Goal: Complete application form

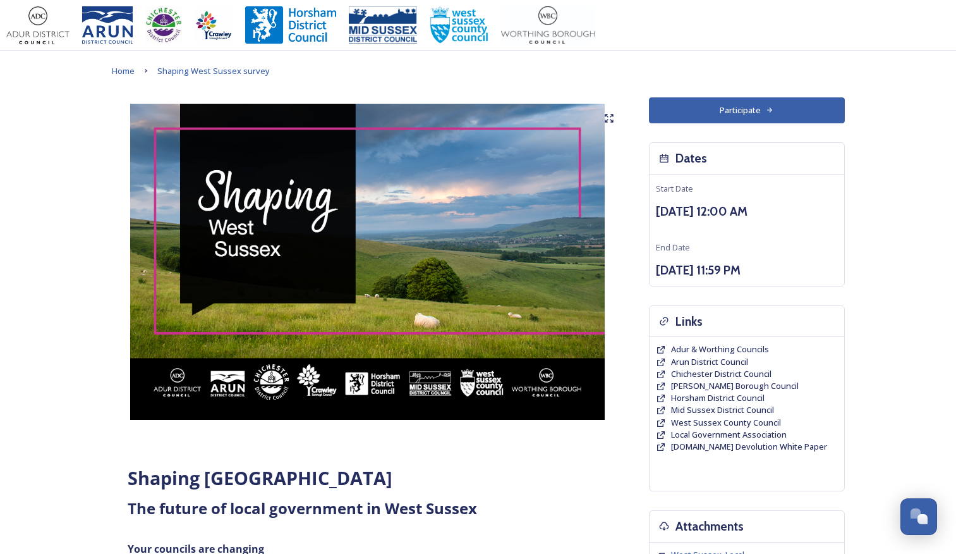
click at [697, 116] on button "Participate" at bounding box center [747, 110] width 196 height 26
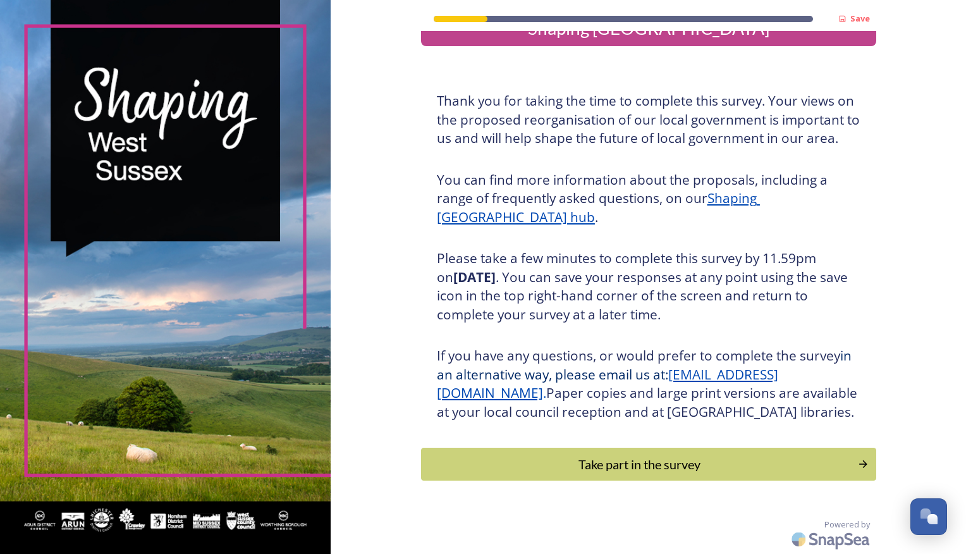
scroll to position [54, 0]
click at [686, 471] on div "Take part in the survey" at bounding box center [638, 464] width 427 height 19
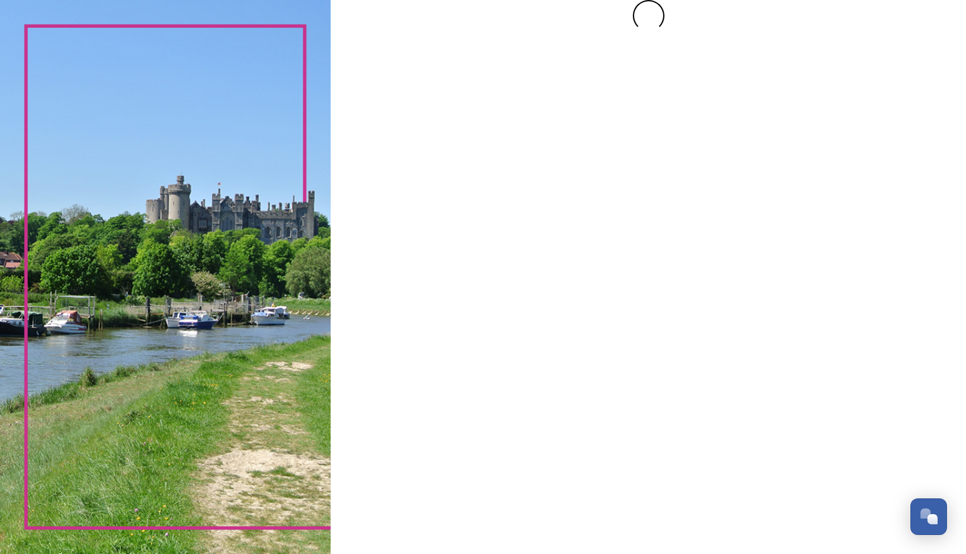
scroll to position [0, 0]
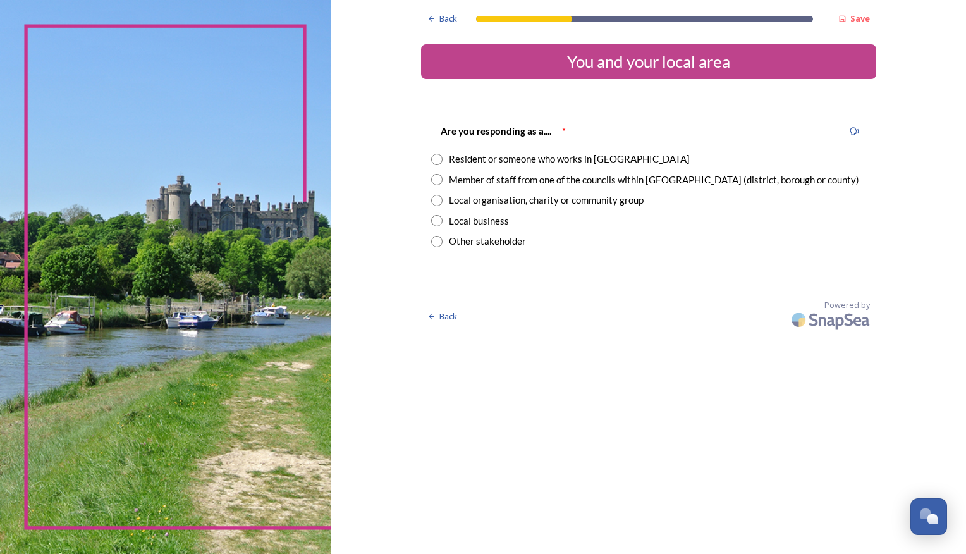
click at [437, 163] on input "radio" at bounding box center [436, 159] width 11 height 11
radio input "true"
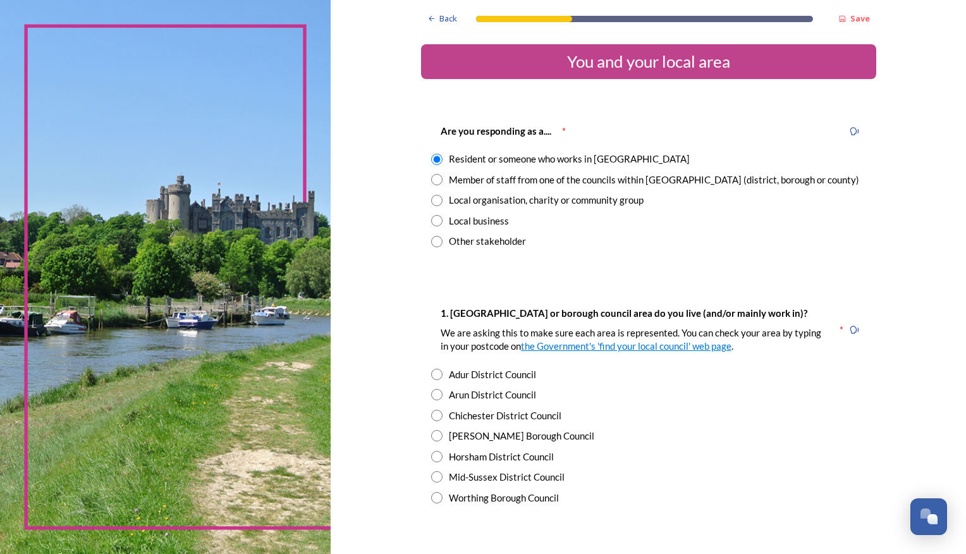
click at [432, 414] on input "radio" at bounding box center [436, 415] width 11 height 11
radio input "true"
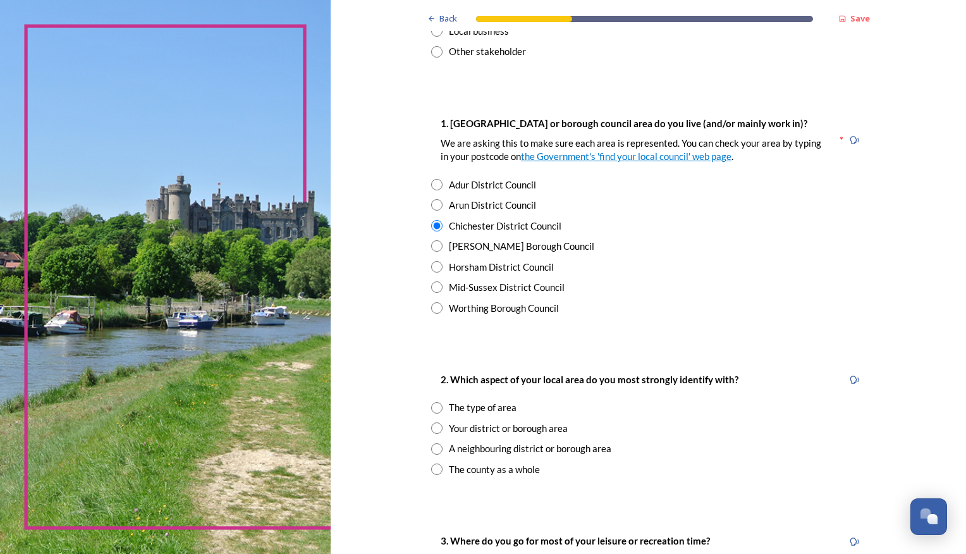
scroll to position [253, 0]
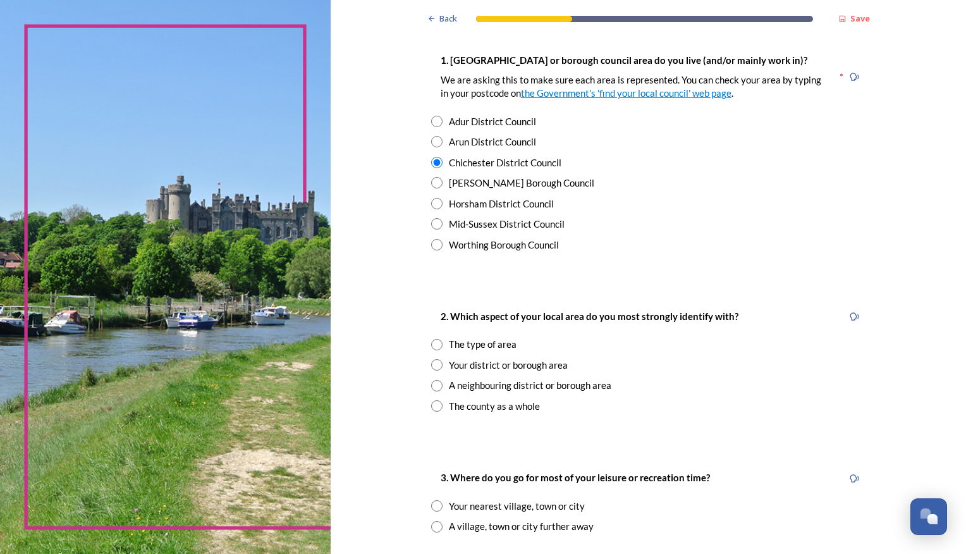
click at [431, 365] on input "radio" at bounding box center [436, 364] width 11 height 11
radio input "true"
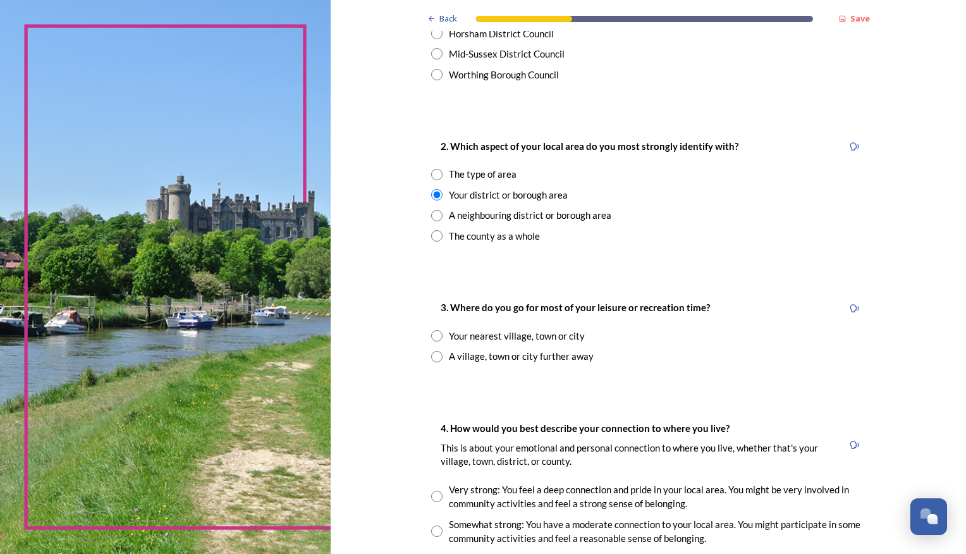
scroll to position [443, 0]
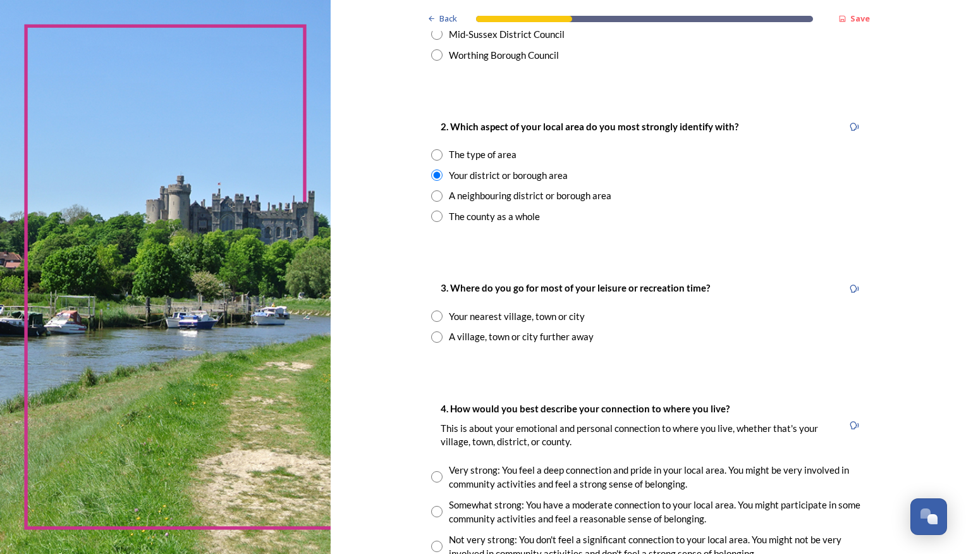
click at [431, 319] on input "radio" at bounding box center [436, 315] width 11 height 11
radio input "true"
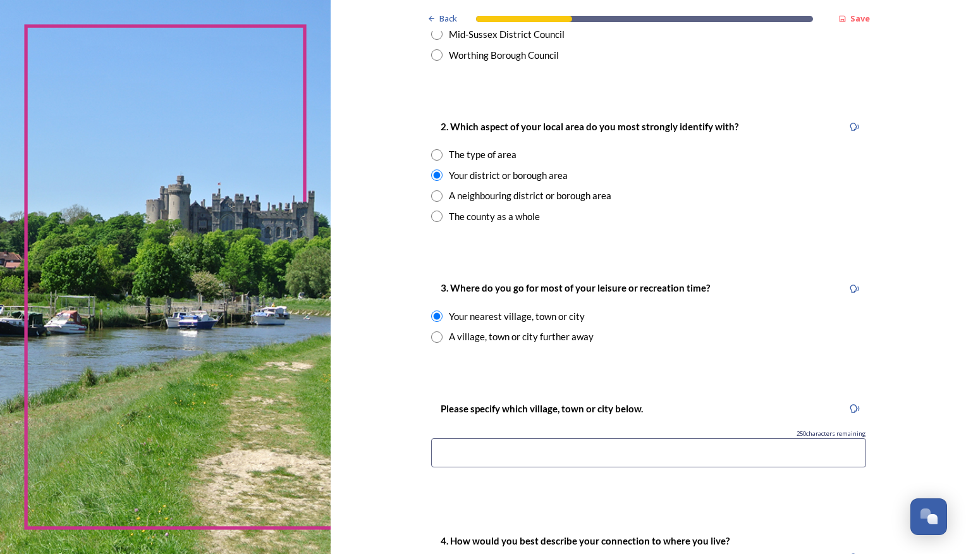
click at [432, 338] on input "radio" at bounding box center [436, 336] width 11 height 11
radio input "true"
click at [431, 315] on input "radio" at bounding box center [436, 315] width 11 height 11
radio input "true"
click at [474, 460] on input at bounding box center [648, 452] width 435 height 29
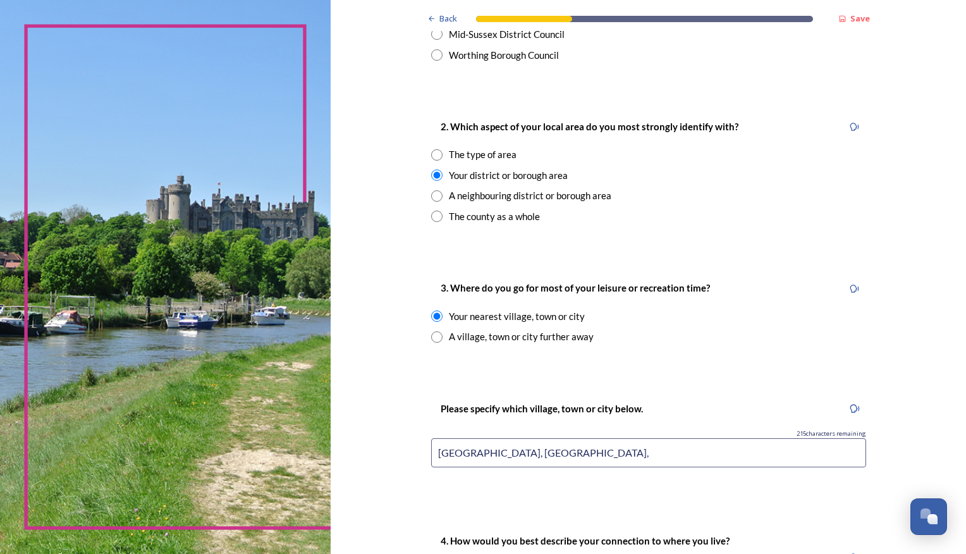
click at [555, 453] on input "South downs national park, Pagham," at bounding box center [648, 452] width 435 height 29
click at [677, 451] on input "South downs national park, Goodwood area, Pagham," at bounding box center [648, 452] width 435 height 29
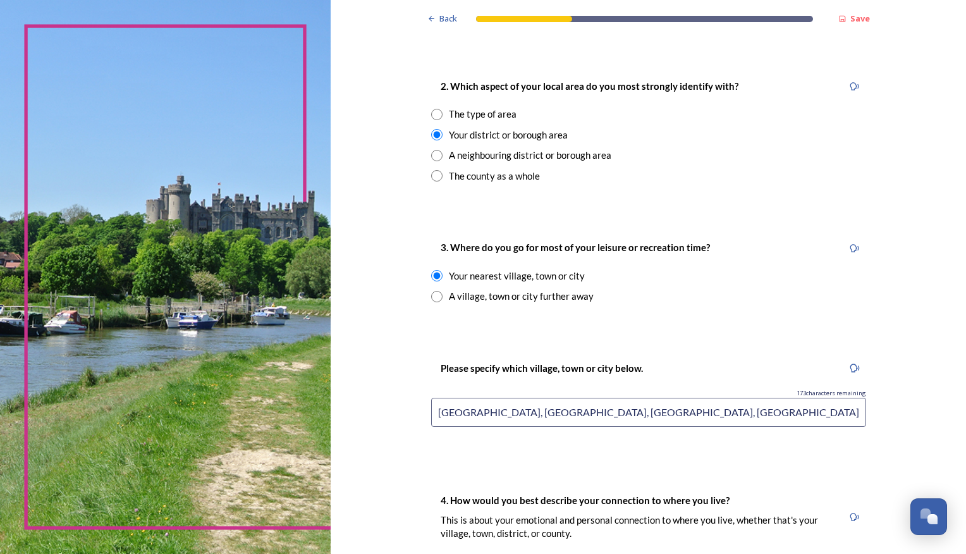
scroll to position [506, 0]
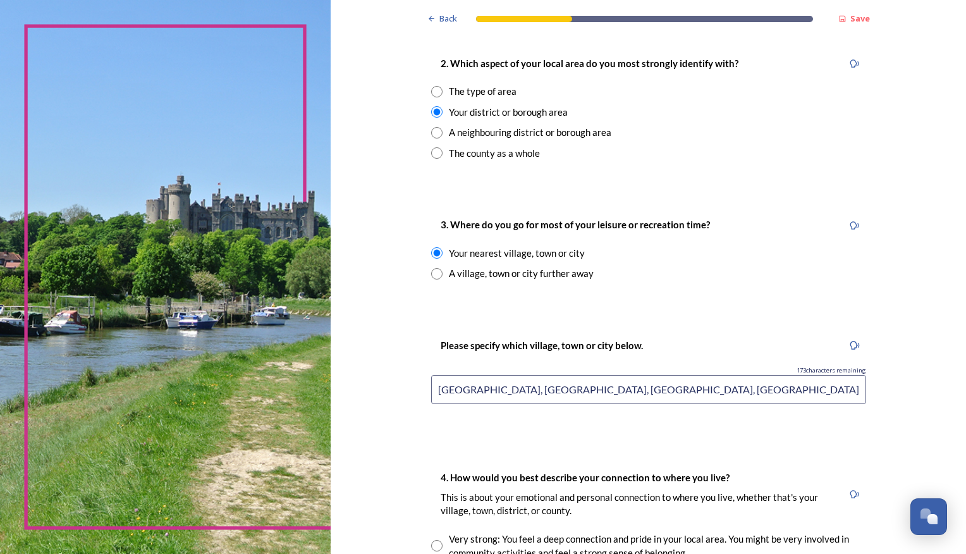
click at [664, 386] on input "South downs national park, Goodwood area, Pagham, Oaklands Park in Chichester" at bounding box center [648, 389] width 435 height 29
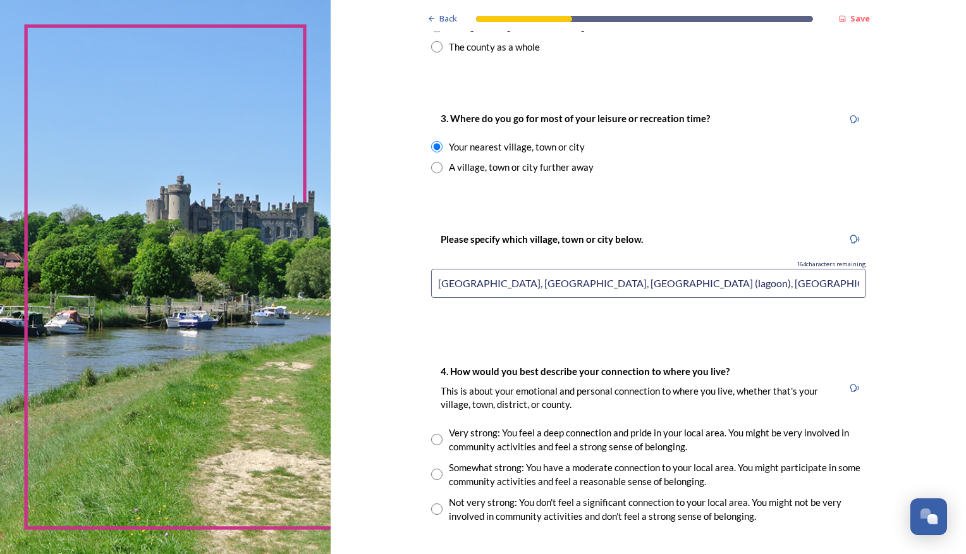
scroll to position [632, 0]
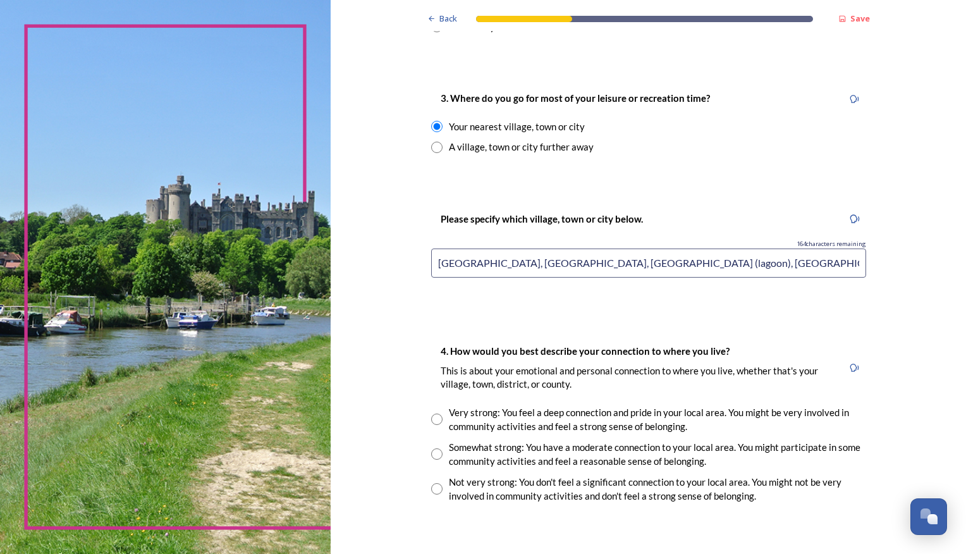
type input "South downs national park, Goodwood area, Pagham (lagoon), Oaklands Park in Chi…"
click at [431, 455] on input "radio" at bounding box center [436, 453] width 11 height 11
radio input "true"
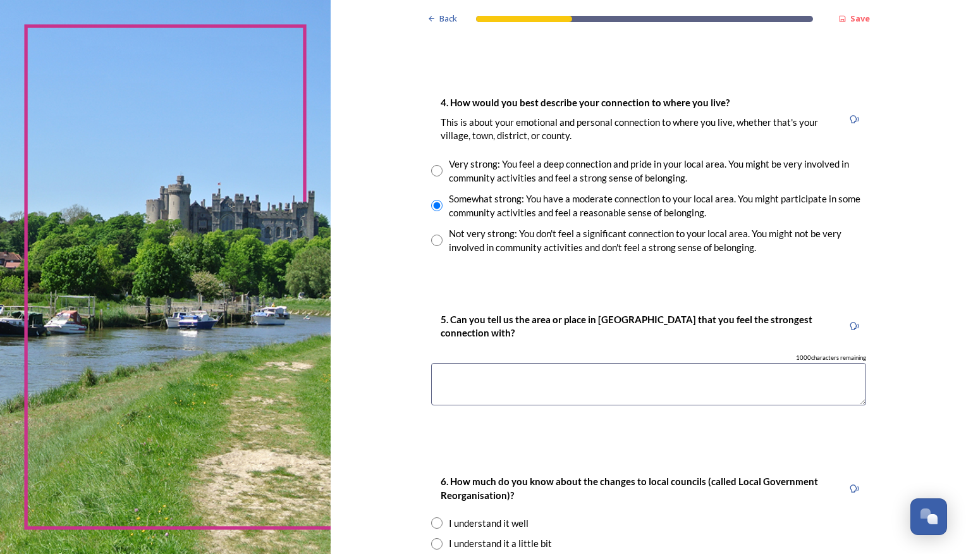
scroll to position [885, 0]
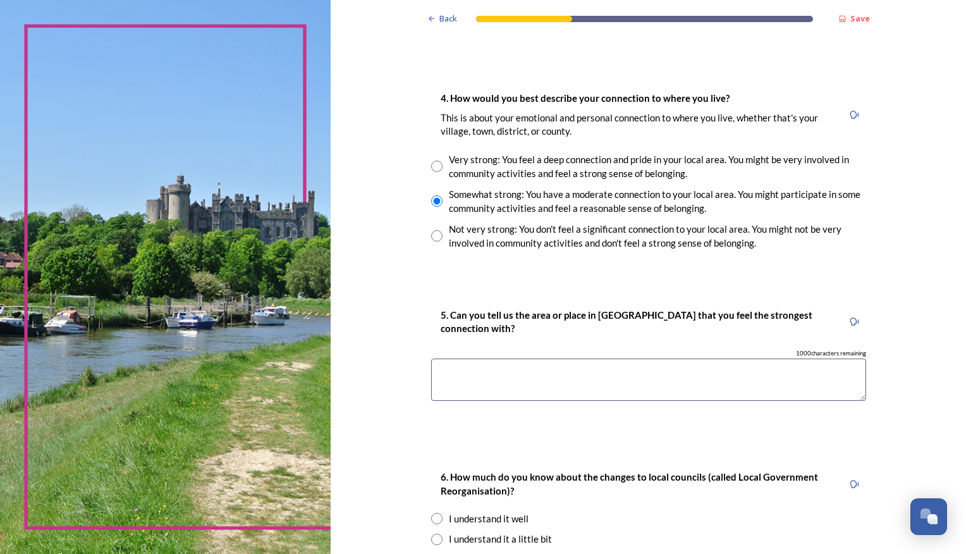
click at [456, 373] on textarea at bounding box center [648, 379] width 435 height 42
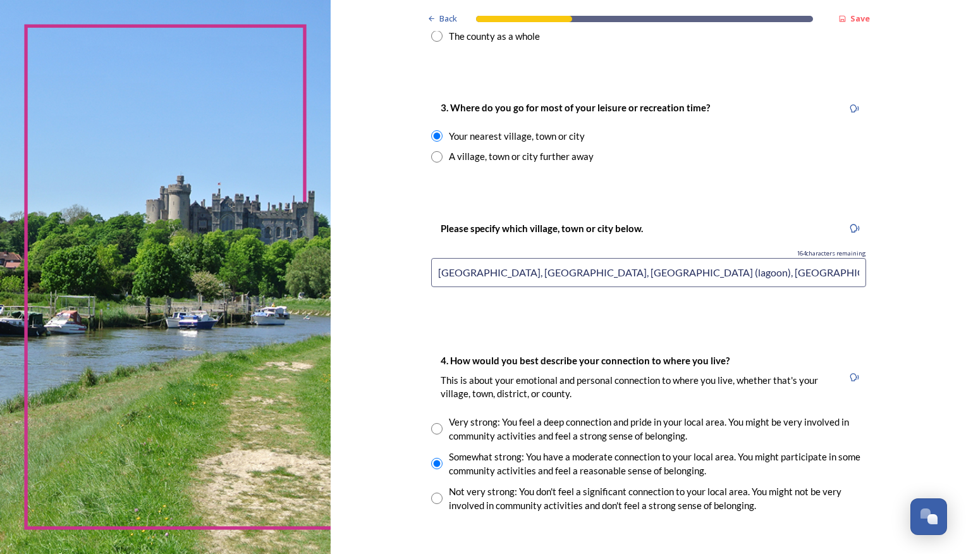
scroll to position [506, 0]
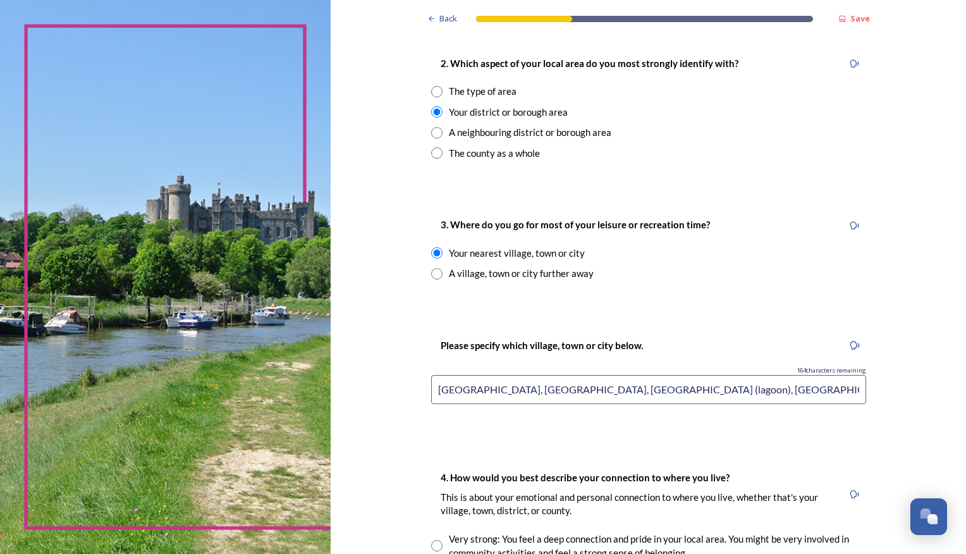
type textarea "Countryside just north of Chichester"
click at [833, 393] on input "South downs national park, Goodwood area, Pagham (lagoon), Oaklands Park in Chi…" at bounding box center [648, 389] width 435 height 29
drag, startPoint x: 552, startPoint y: 391, endPoint x: 566, endPoint y: 392, distance: 14.6
click at [553, 391] on input "South downs national park, Goodwood area, Pagham (lagoon), Oaklands Park in Chi…" at bounding box center [648, 389] width 435 height 29
click at [630, 392] on input "South downs national park, Goodwood area, Pagham (lagoon), Oaklands Park in Chi…" at bounding box center [648, 389] width 435 height 29
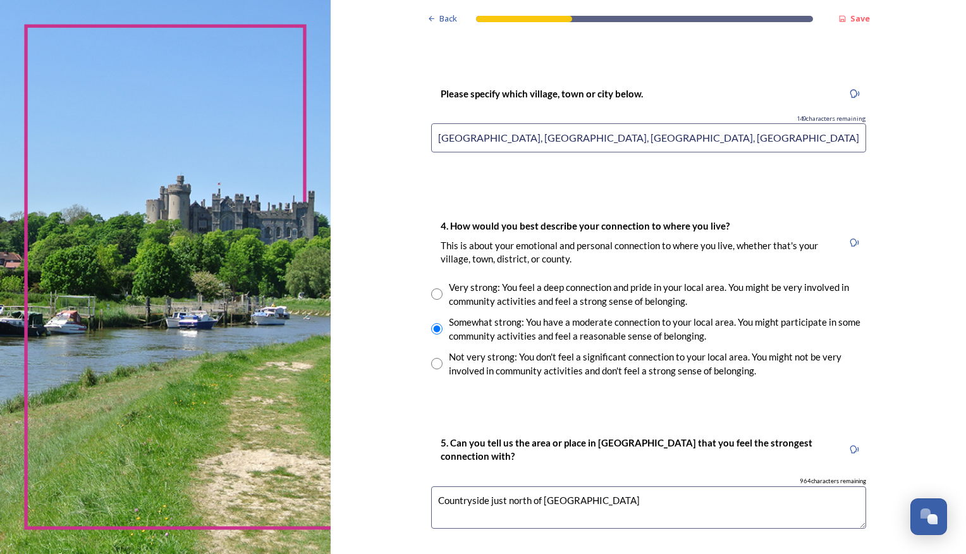
scroll to position [759, 0]
type input "South downs national park, Goodwood area, Centurian way, Pagham (lagoon), Oakla…"
click at [592, 501] on textarea "Countryside just north of Chichester" at bounding box center [648, 506] width 435 height 42
click at [614, 502] on textarea "Countryside just north of Chichester, Lavant," at bounding box center [648, 506] width 435 height 42
drag, startPoint x: 588, startPoint y: 499, endPoint x: 632, endPoint y: 499, distance: 43.6
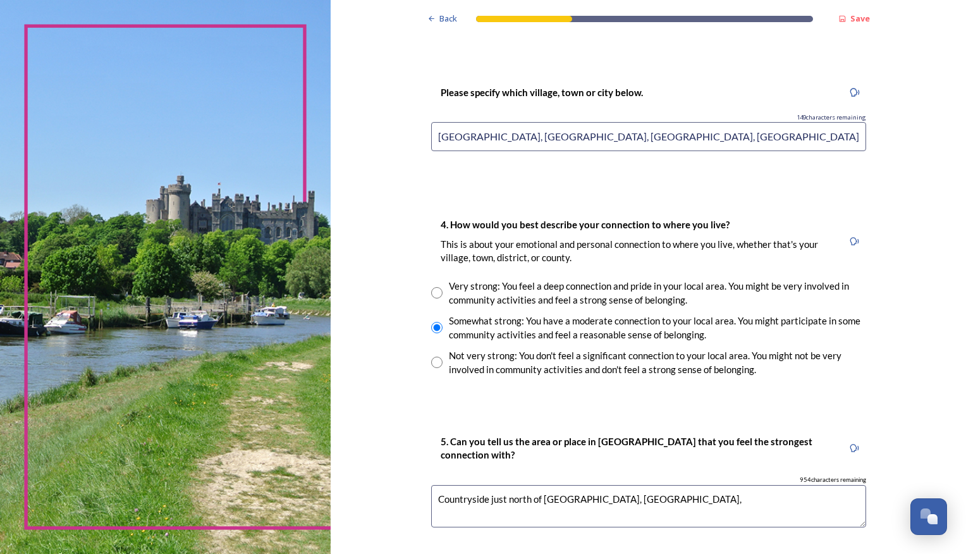
click at [632, 499] on textarea "Countryside just north of Chichester, Lavant," at bounding box center [648, 506] width 435 height 42
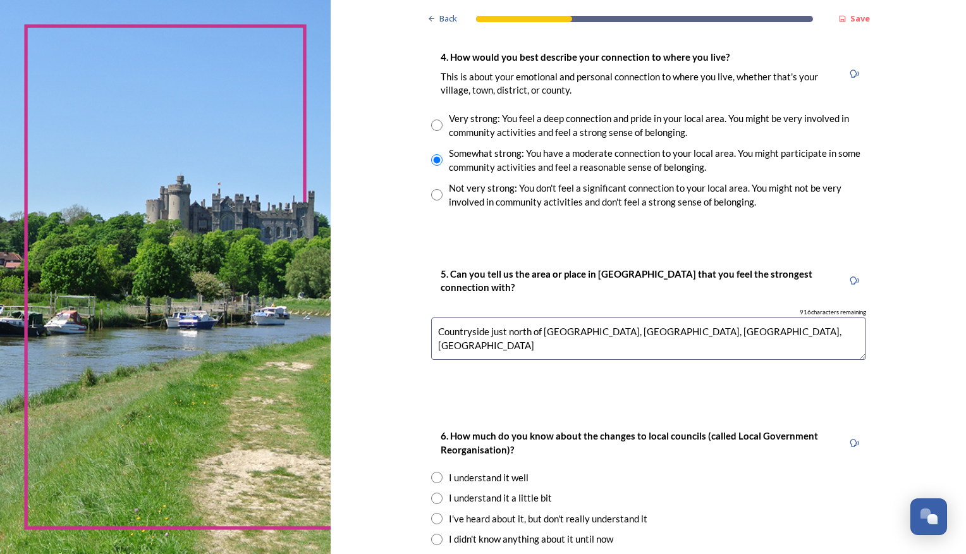
scroll to position [948, 0]
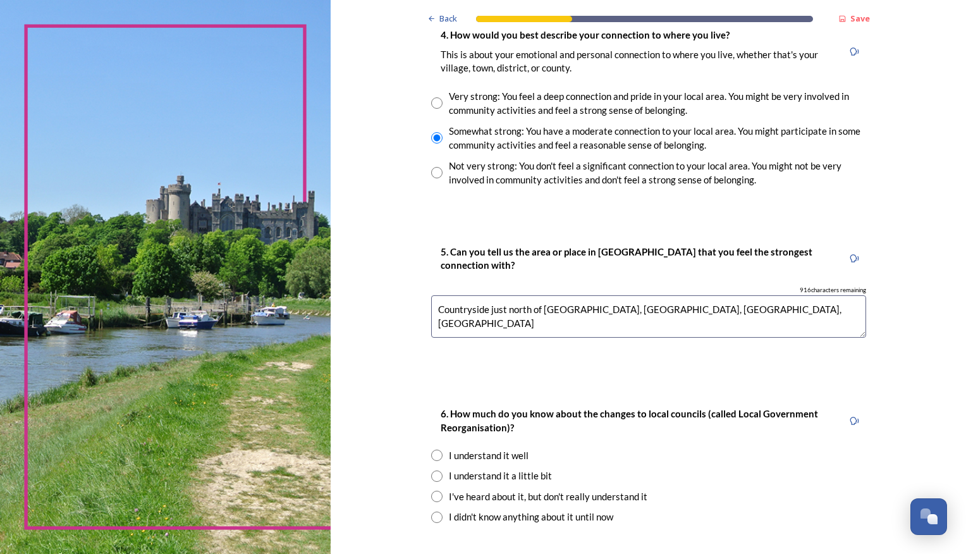
type textarea "Countryside just north of Chichester, South downs way, centurian way, Lavant Vi…"
click at [431, 497] on input "radio" at bounding box center [436, 496] width 11 height 11
radio input "true"
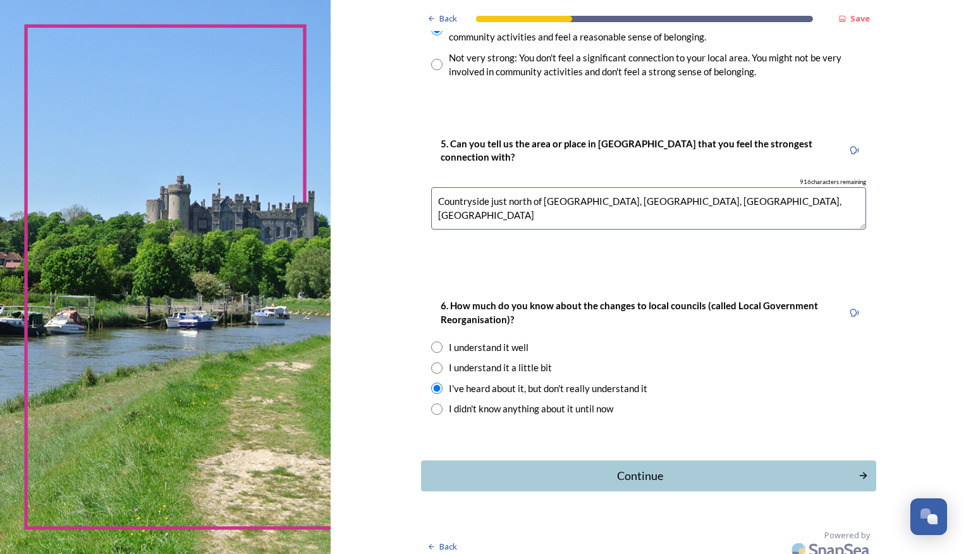
scroll to position [1067, 0]
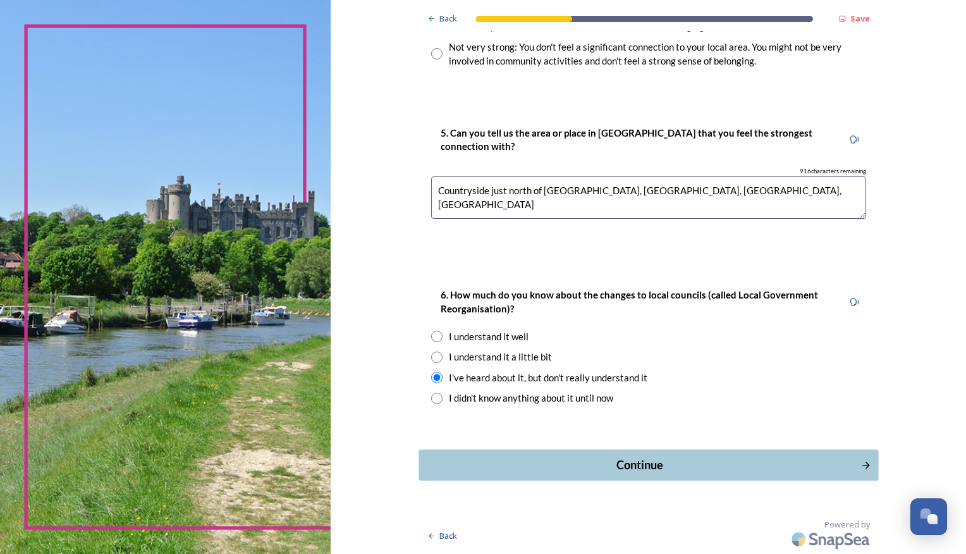
click at [638, 467] on div "Continue" at bounding box center [639, 464] width 428 height 17
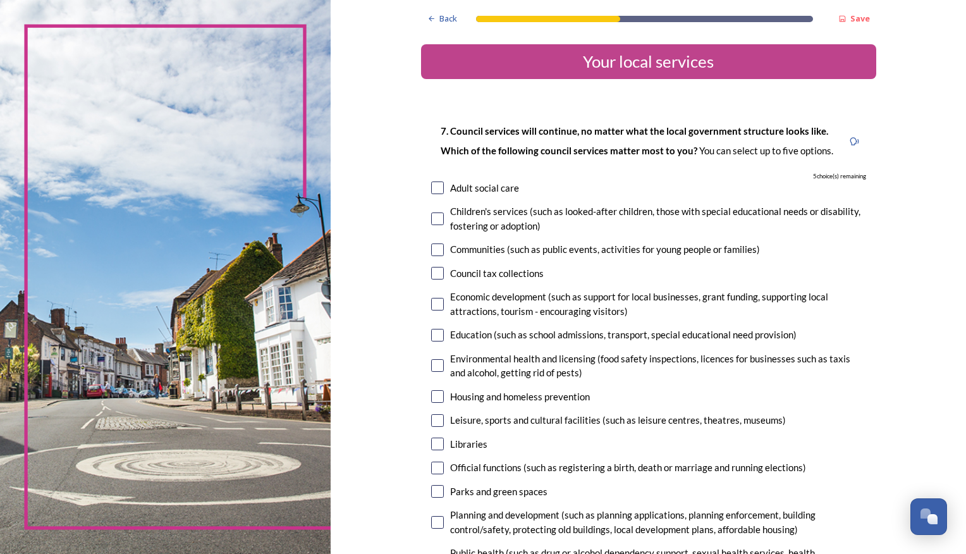
click at [434, 187] on input "checkbox" at bounding box center [437, 187] width 13 height 13
checkbox input "true"
click at [431, 421] on input "checkbox" at bounding box center [437, 420] width 13 height 13
checkbox input "true"
click at [433, 444] on input "checkbox" at bounding box center [437, 443] width 13 height 13
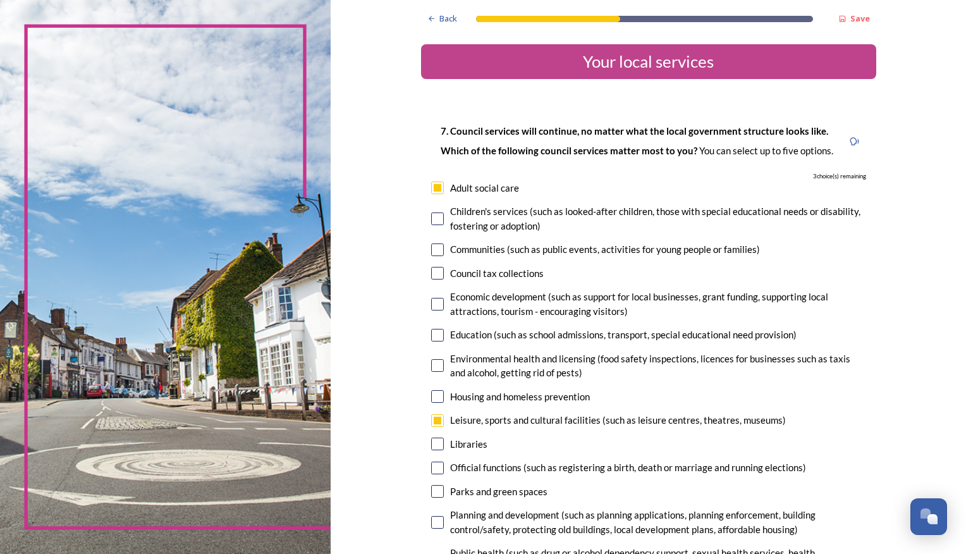
checkbox input "true"
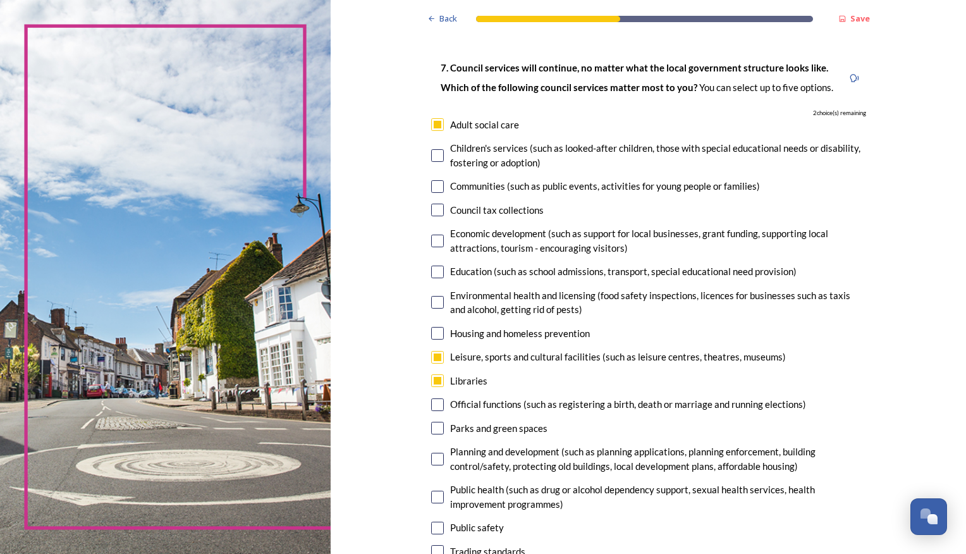
scroll to position [126, 0]
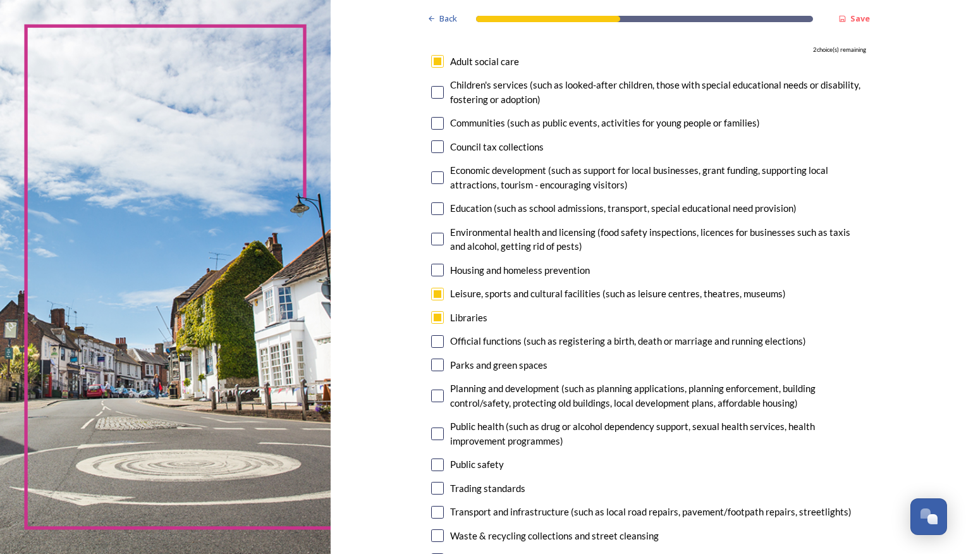
click at [432, 365] on input "checkbox" at bounding box center [437, 364] width 13 height 13
checkbox input "true"
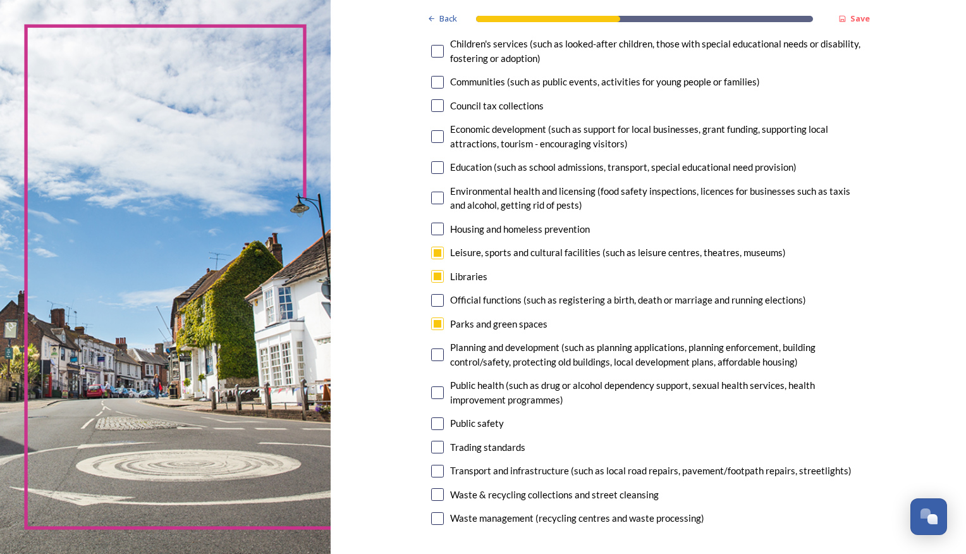
scroll to position [190, 0]
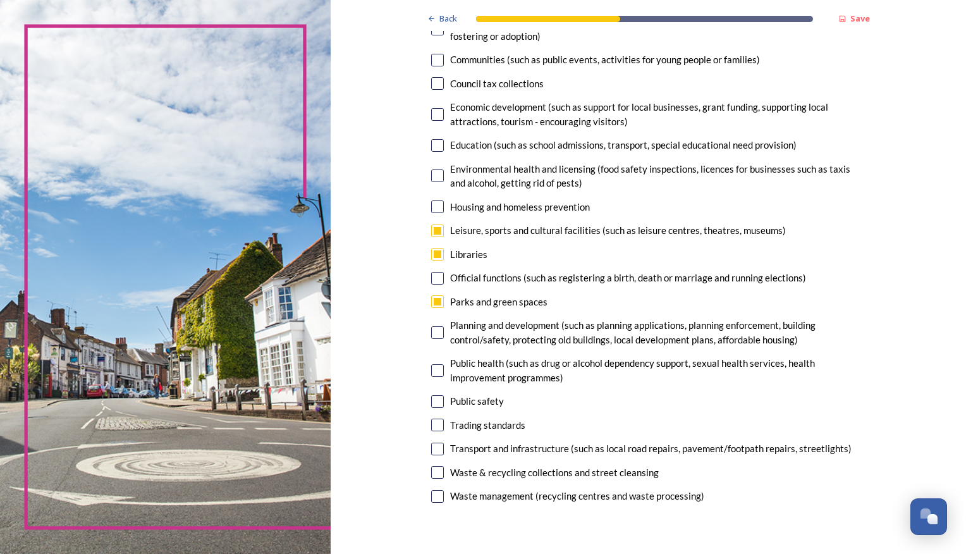
click at [432, 448] on input "checkbox" at bounding box center [437, 449] width 13 height 13
checkbox input "true"
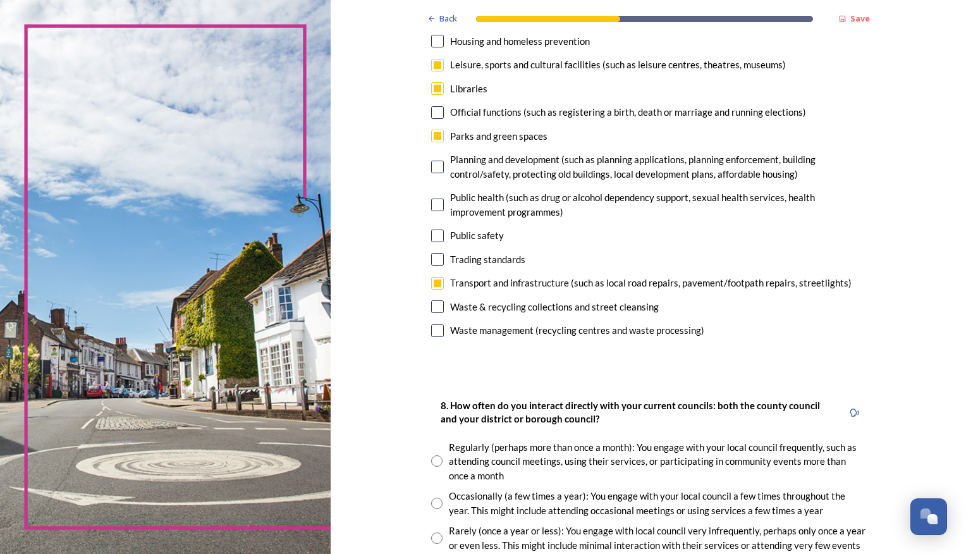
scroll to position [379, 0]
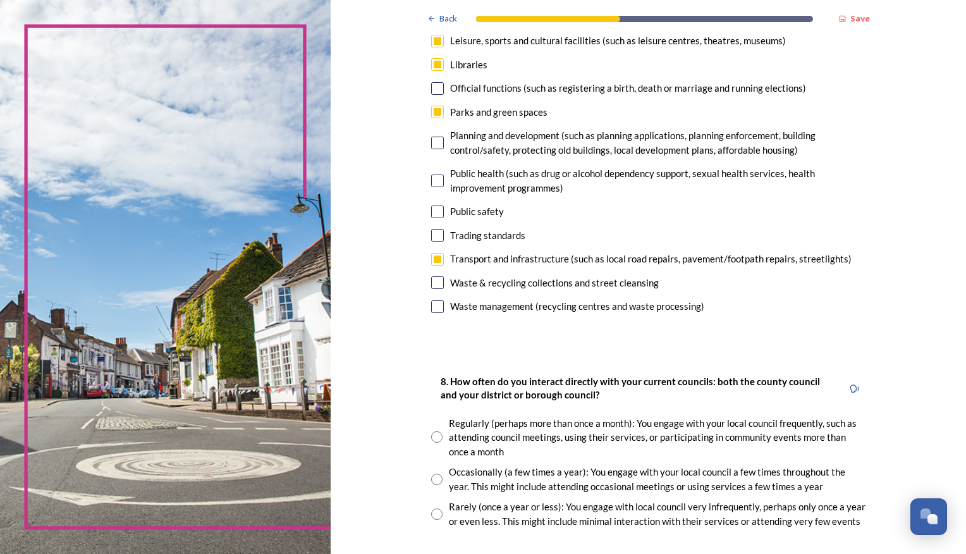
click at [432, 513] on input "radio" at bounding box center [436, 513] width 11 height 11
radio input "true"
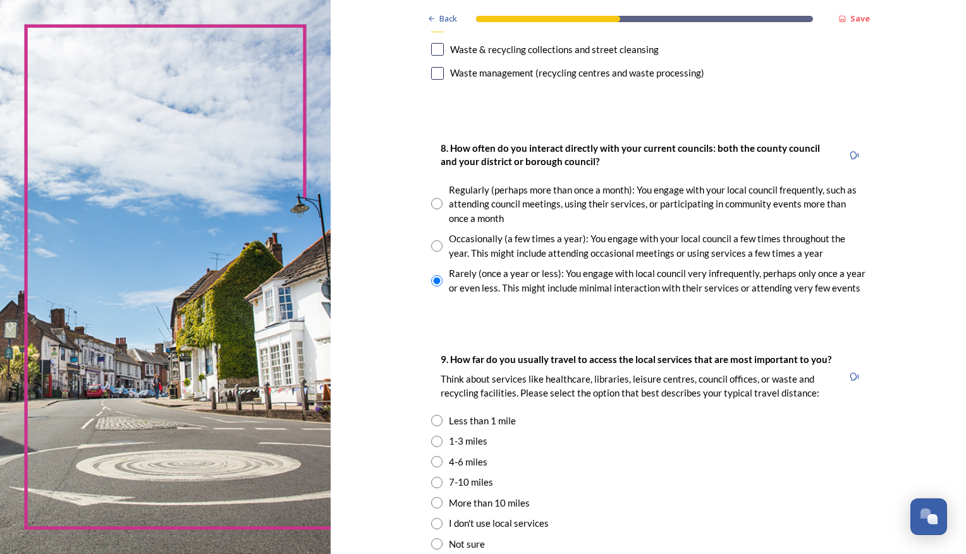
scroll to position [632, 0]
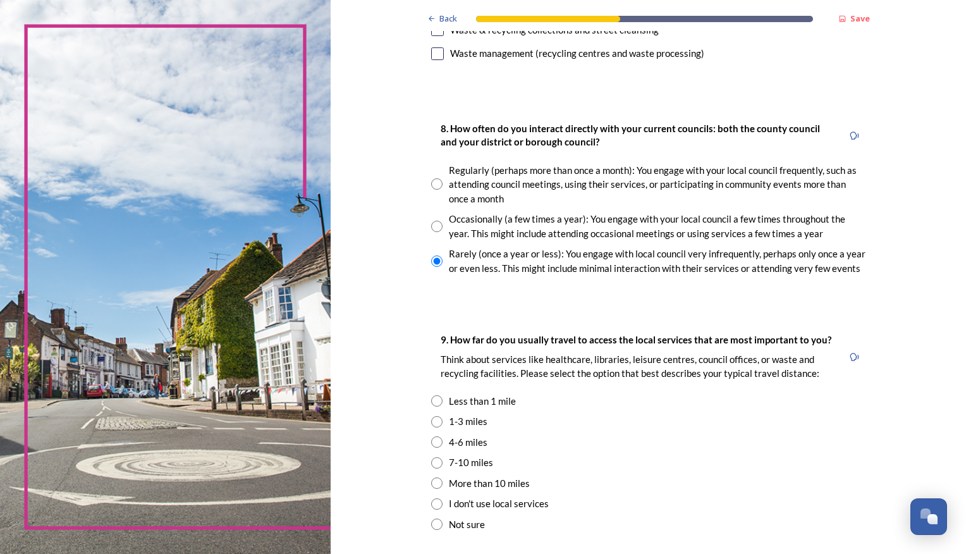
click at [431, 420] on input "radio" at bounding box center [436, 421] width 11 height 11
radio input "true"
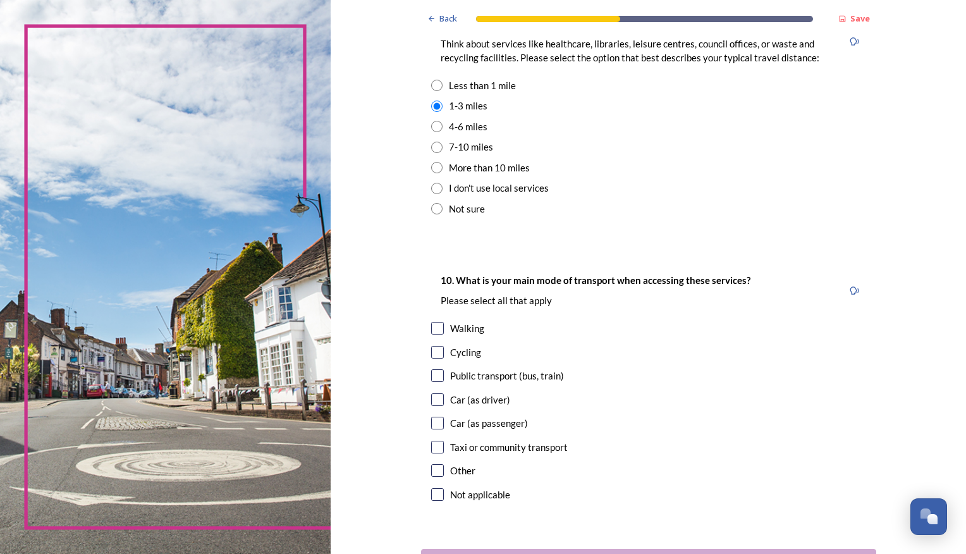
scroll to position [948, 0]
click at [436, 401] on input "checkbox" at bounding box center [437, 399] width 13 height 13
checkbox input "true"
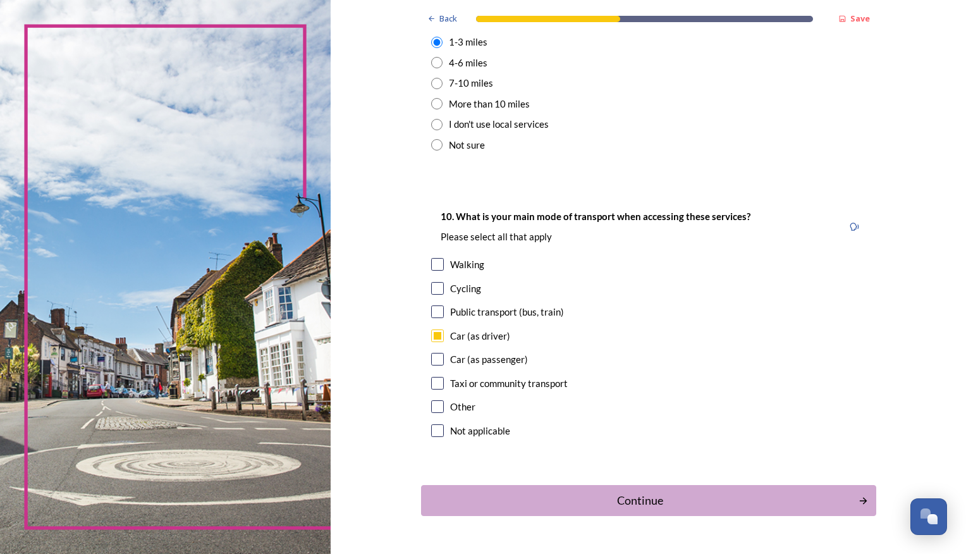
click at [433, 290] on input "checkbox" at bounding box center [437, 288] width 13 height 13
checkbox input "true"
click at [432, 262] on input "checkbox" at bounding box center [437, 264] width 13 height 13
checkbox input "true"
click at [649, 492] on div "Continue" at bounding box center [639, 500] width 428 height 17
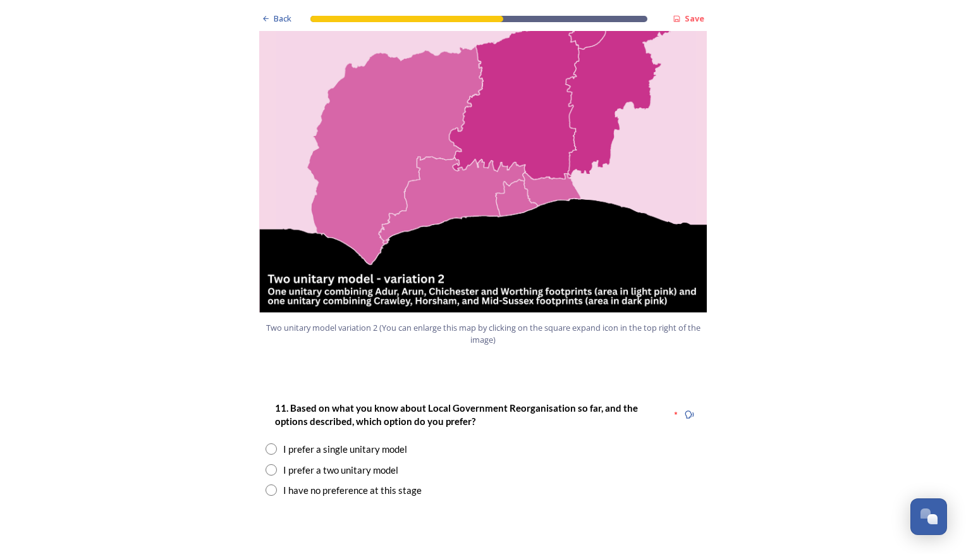
scroll to position [1391, 0]
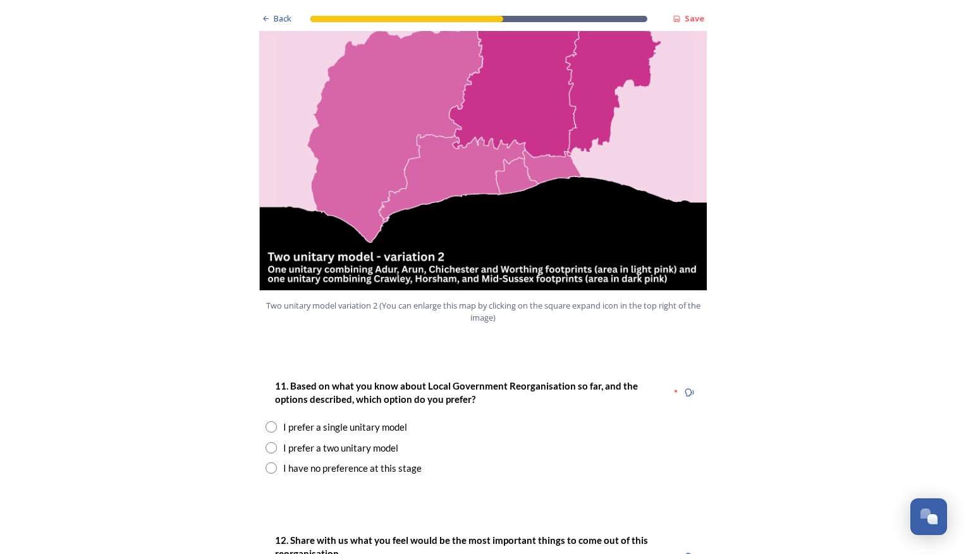
click at [268, 462] on input "radio" at bounding box center [271, 467] width 11 height 11
radio input "true"
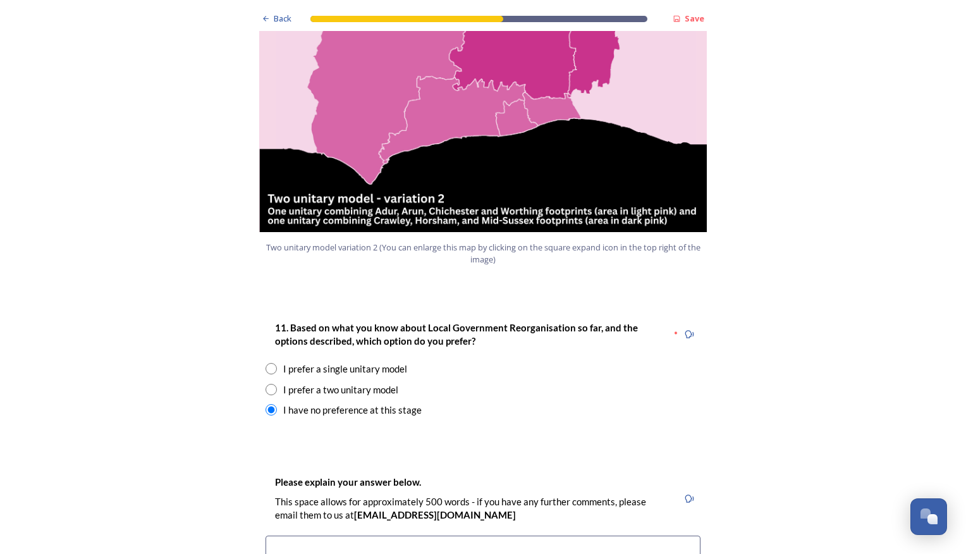
scroll to position [1517, 0]
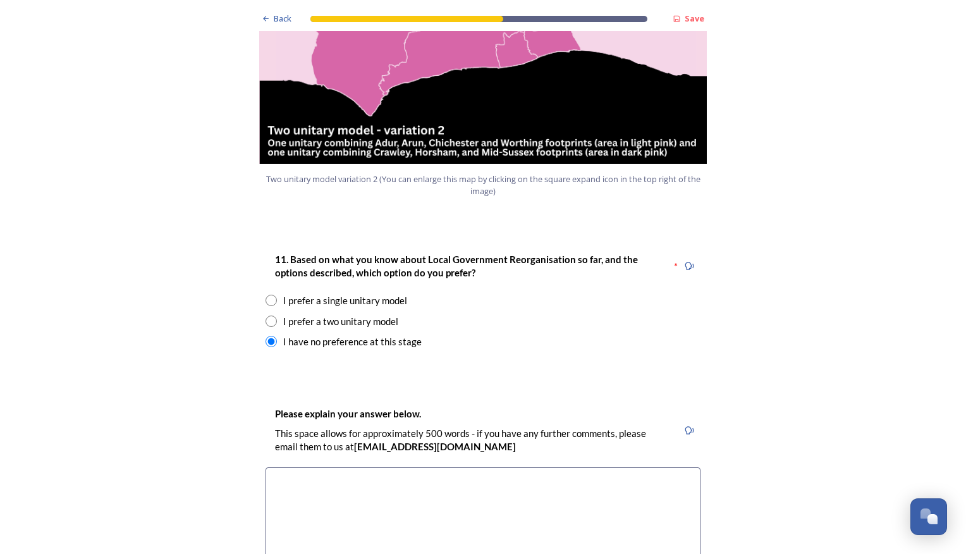
click at [345, 467] on textarea at bounding box center [483, 538] width 435 height 142
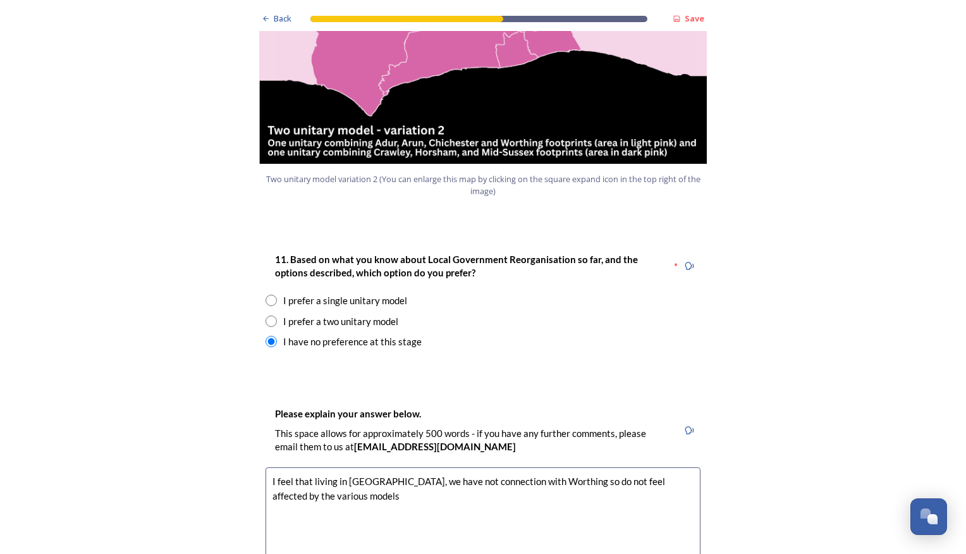
click at [440, 467] on textarea "I feel that living in Chichester, we have not connection with Worthing so do no…" at bounding box center [483, 538] width 435 height 142
click at [547, 467] on textarea "I feel that living in Chichester, we have no connection with Worthing so do not…" at bounding box center [483, 538] width 435 height 142
click at [340, 467] on textarea "I feel that living in Chichester, we have no connection with Worthing, so do no…" at bounding box center [483, 538] width 435 height 142
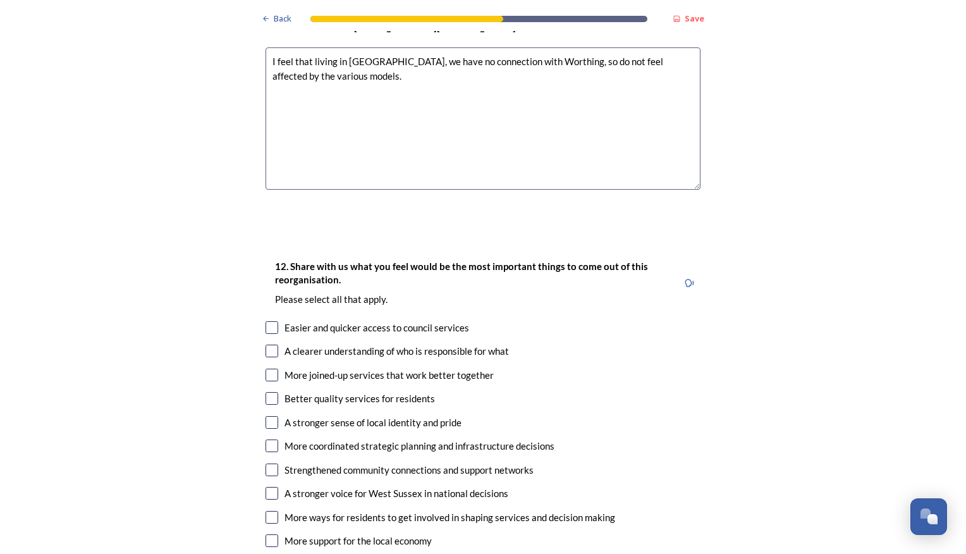
scroll to position [1960, 0]
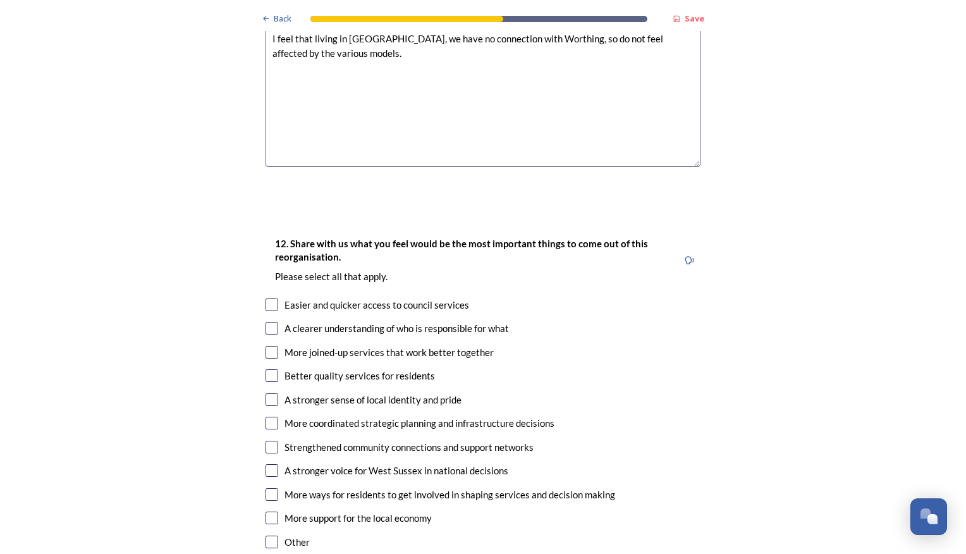
type textarea "I feel that living in Chichester, we have no connection with Worthing, so do no…"
click at [269, 488] on input "checkbox" at bounding box center [272, 494] width 13 height 13
checkbox input "true"
click at [267, 417] on input "checkbox" at bounding box center [272, 423] width 13 height 13
checkbox input "true"
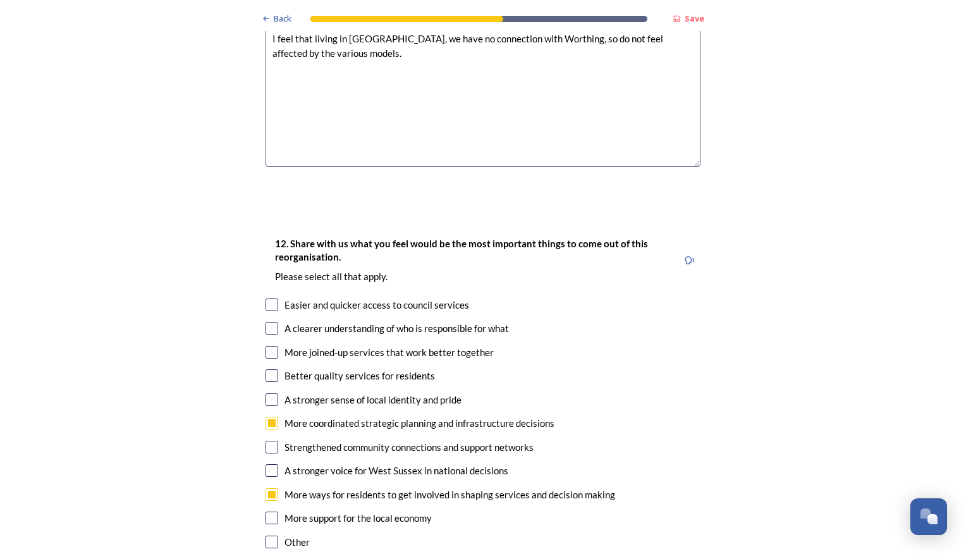
click at [269, 369] on input "checkbox" at bounding box center [272, 375] width 13 height 13
checkbox input "true"
click at [268, 322] on input "checkbox" at bounding box center [272, 328] width 13 height 13
checkbox input "true"
click at [268, 298] on input "checkbox" at bounding box center [272, 304] width 13 height 13
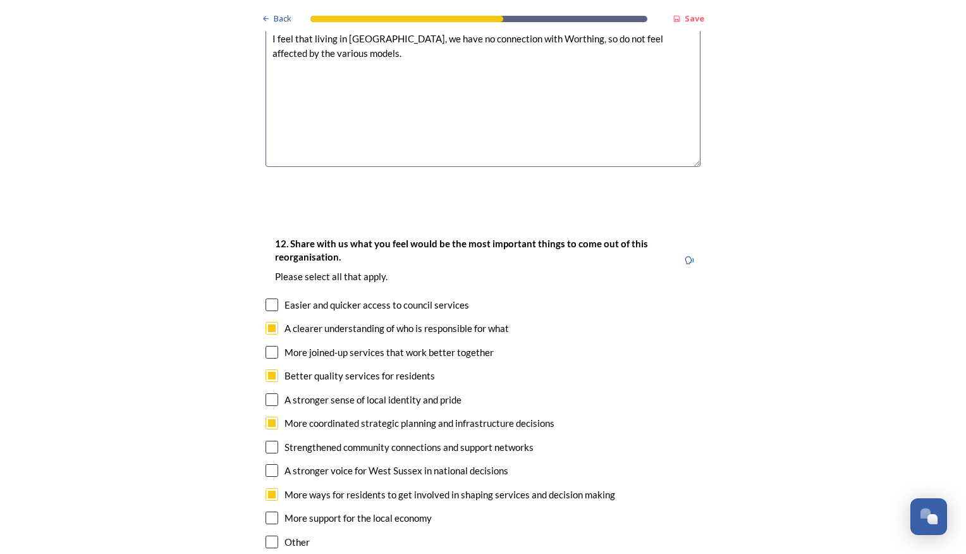
checkbox input "true"
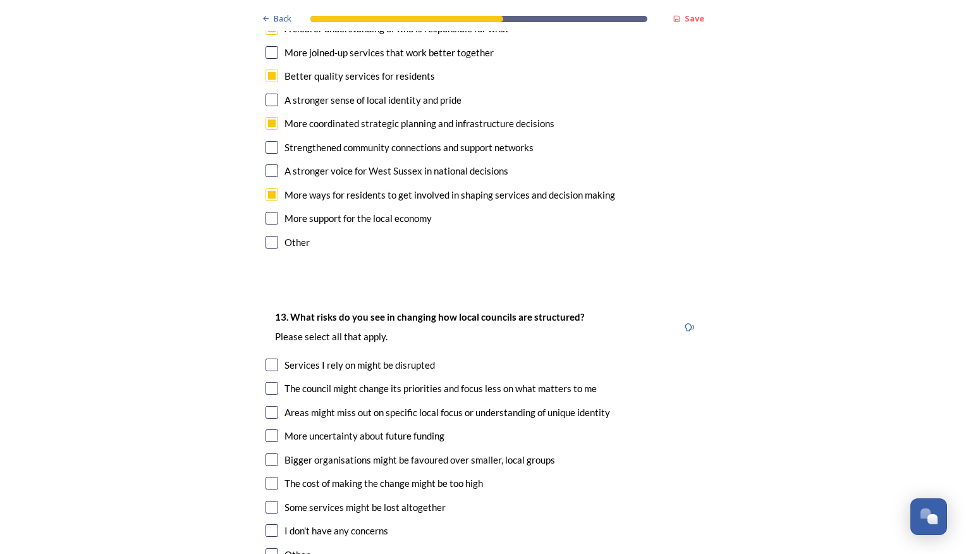
scroll to position [2276, 0]
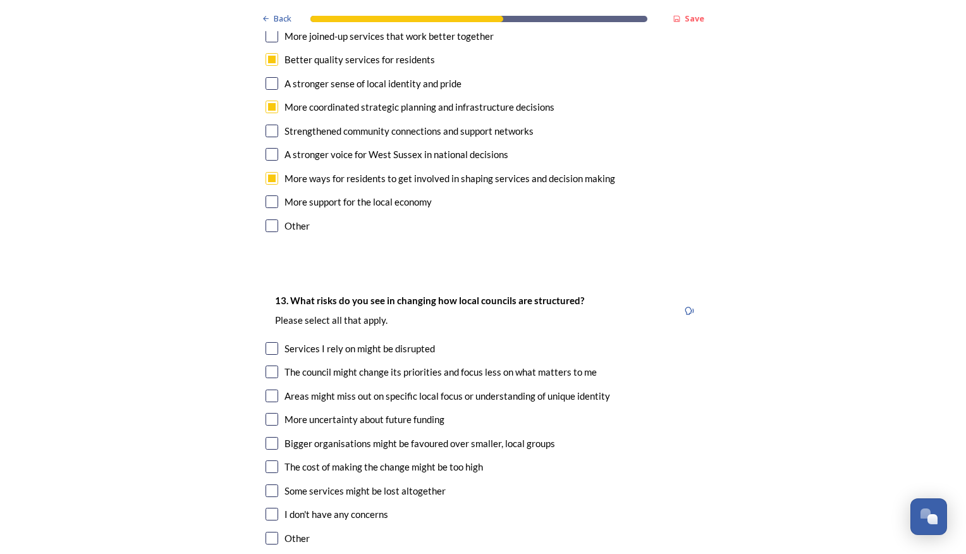
click at [271, 342] on input "checkbox" at bounding box center [272, 348] width 13 height 13
checkbox input "true"
click at [272, 365] on input "checkbox" at bounding box center [272, 371] width 13 height 13
checkbox input "true"
click at [269, 389] on input "checkbox" at bounding box center [272, 395] width 13 height 13
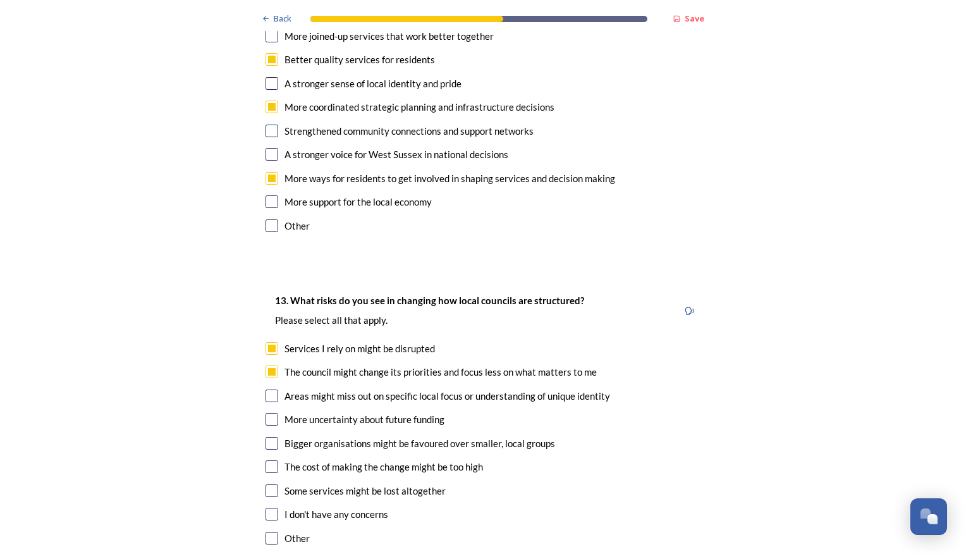
checkbox input "true"
click at [269, 413] on input "checkbox" at bounding box center [272, 419] width 13 height 13
checkbox input "true"
click at [269, 437] on input "checkbox" at bounding box center [272, 443] width 13 height 13
checkbox input "true"
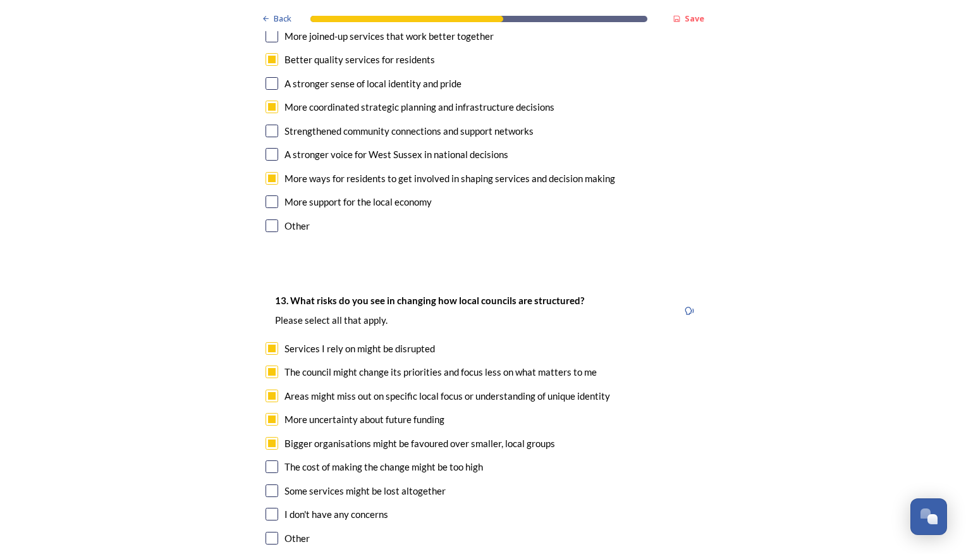
click at [271, 460] on input "checkbox" at bounding box center [272, 466] width 13 height 13
checkbox input "true"
click at [266, 484] on input "checkbox" at bounding box center [272, 490] width 13 height 13
checkbox input "true"
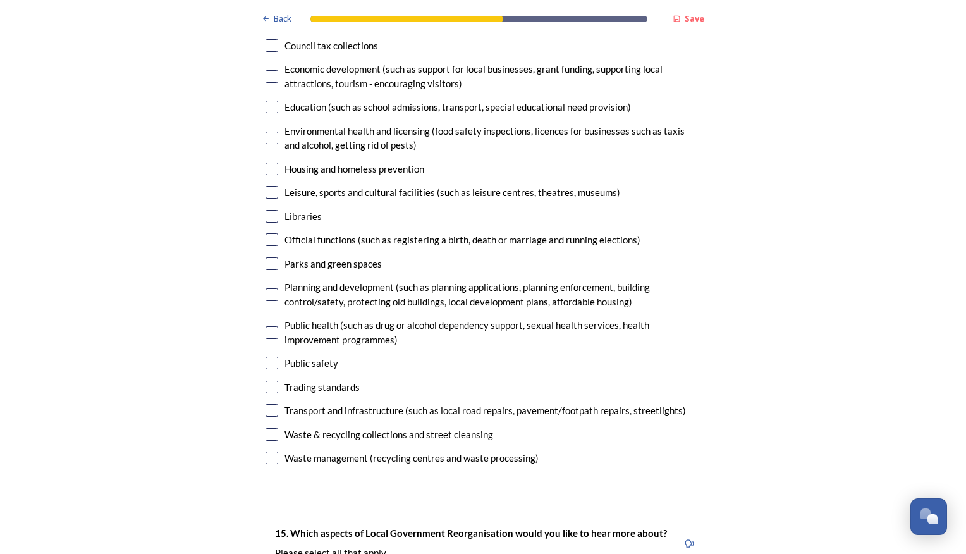
scroll to position [3034, 0]
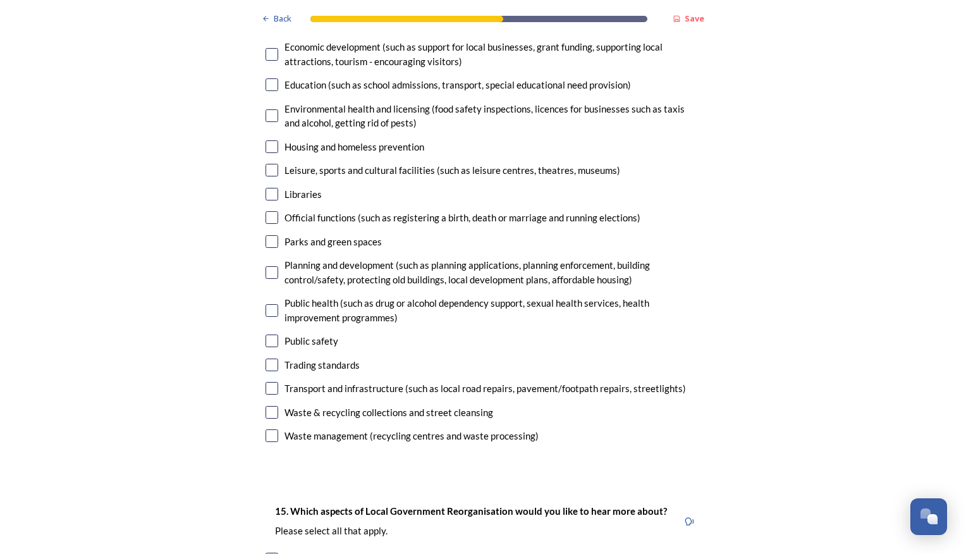
click at [268, 406] on input "checkbox" at bounding box center [272, 412] width 13 height 13
checkbox input "true"
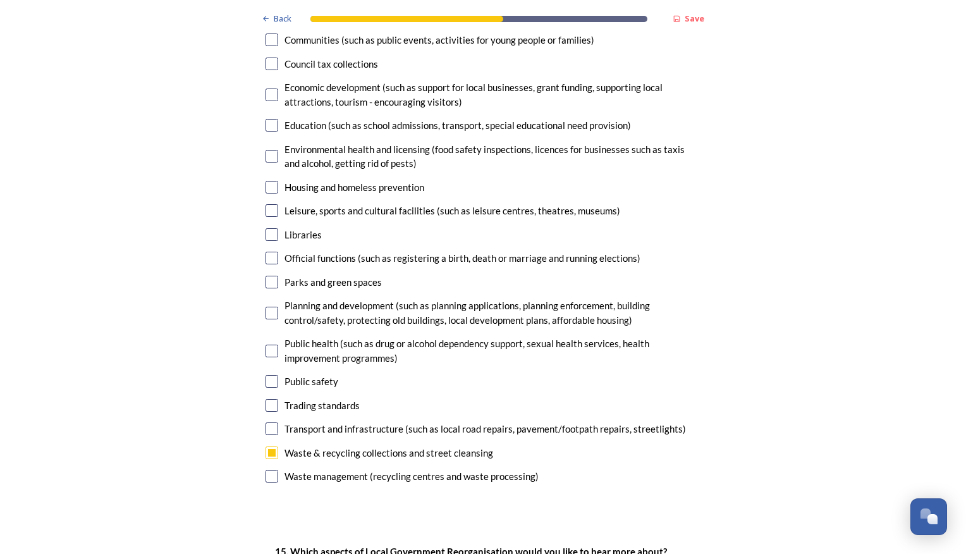
scroll to position [2971, 0]
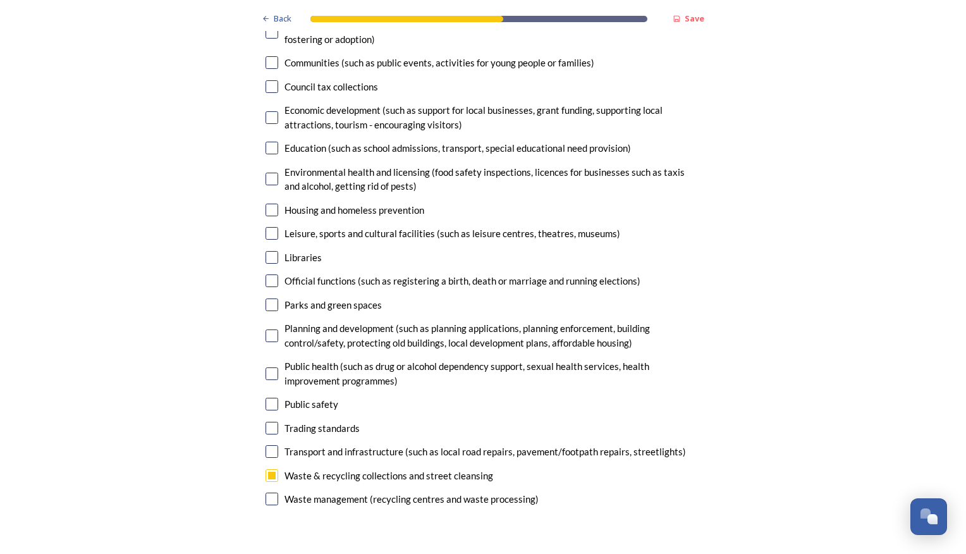
click at [267, 398] on input "checkbox" at bounding box center [272, 404] width 13 height 13
checkbox input "true"
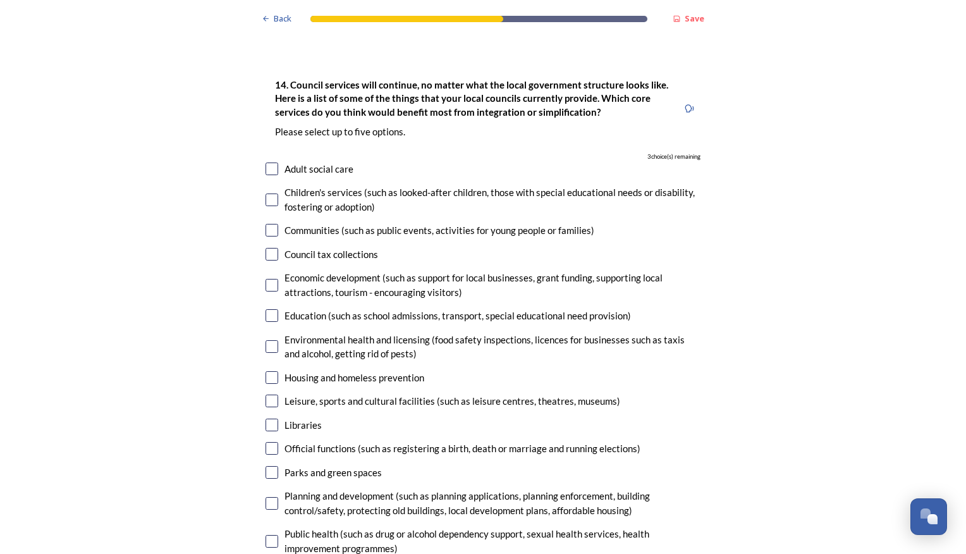
scroll to position [2782, 0]
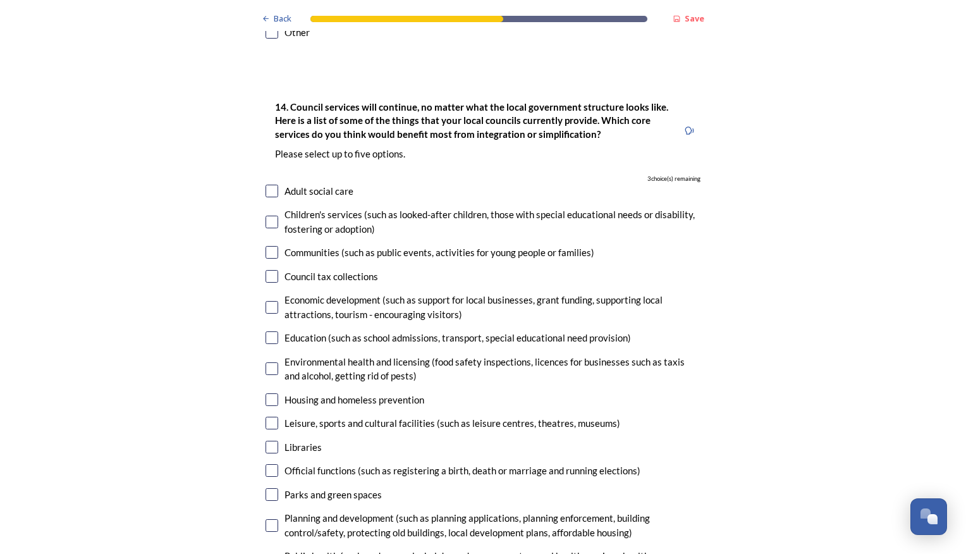
click at [269, 362] on input "checkbox" at bounding box center [272, 368] width 13 height 13
click at [266, 362] on input "checkbox" at bounding box center [272, 368] width 13 height 13
checkbox input "false"
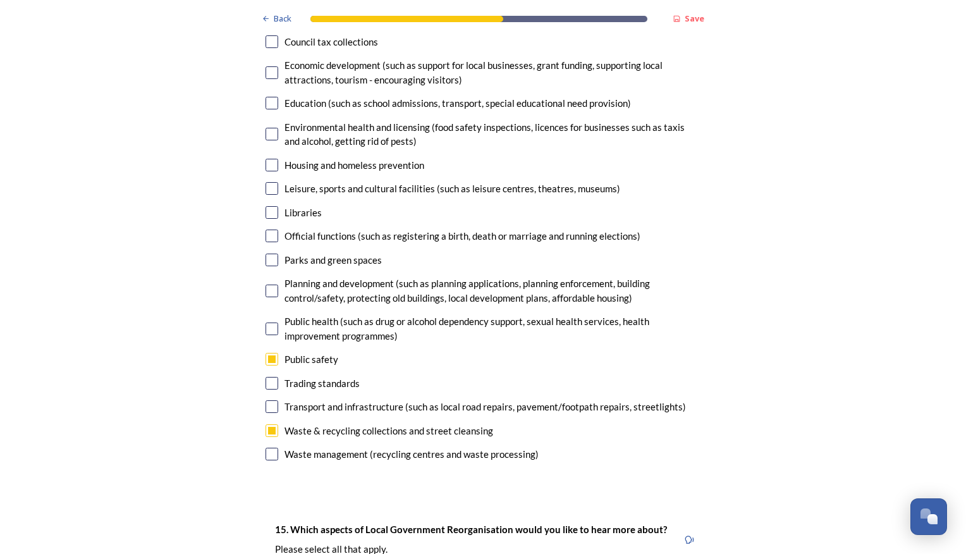
scroll to position [3034, 0]
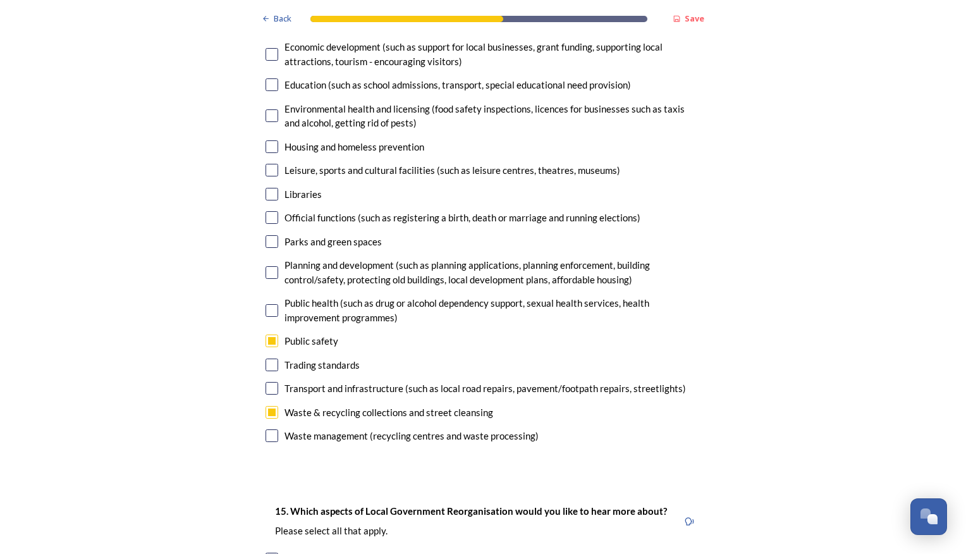
click at [272, 429] on input "checkbox" at bounding box center [272, 435] width 13 height 13
checkbox input "true"
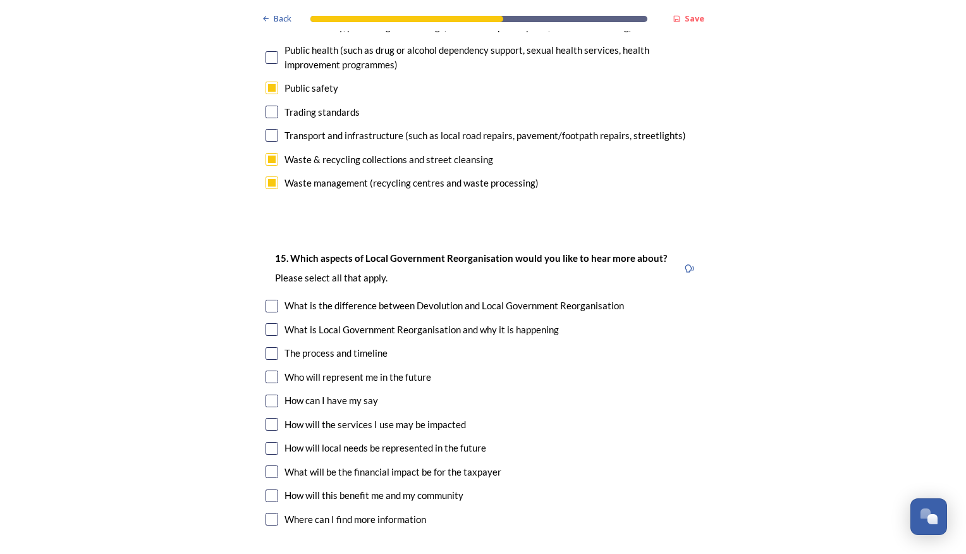
scroll to position [3351, 0]
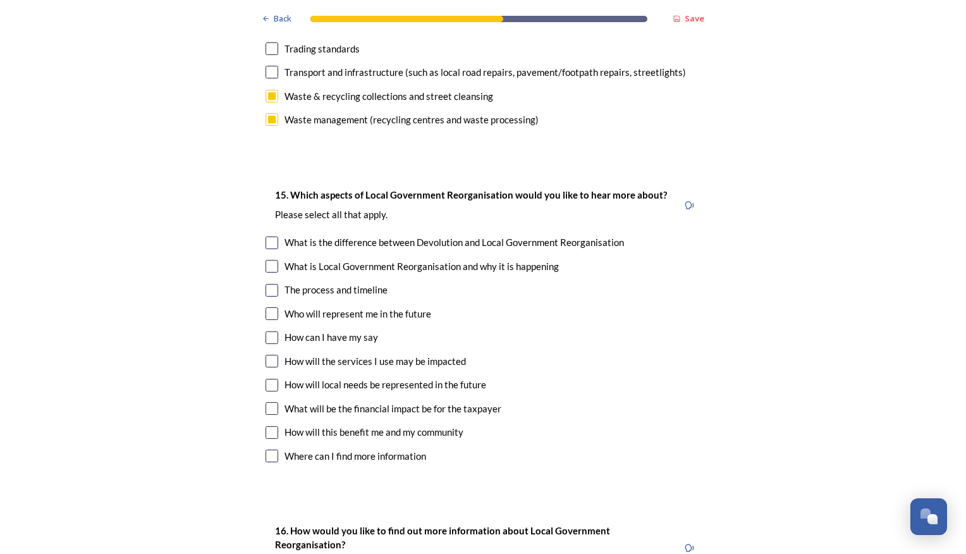
click at [269, 426] on input "checkbox" at bounding box center [272, 432] width 13 height 13
checkbox input "true"
click at [269, 355] on input "checkbox" at bounding box center [272, 361] width 13 height 13
checkbox input "true"
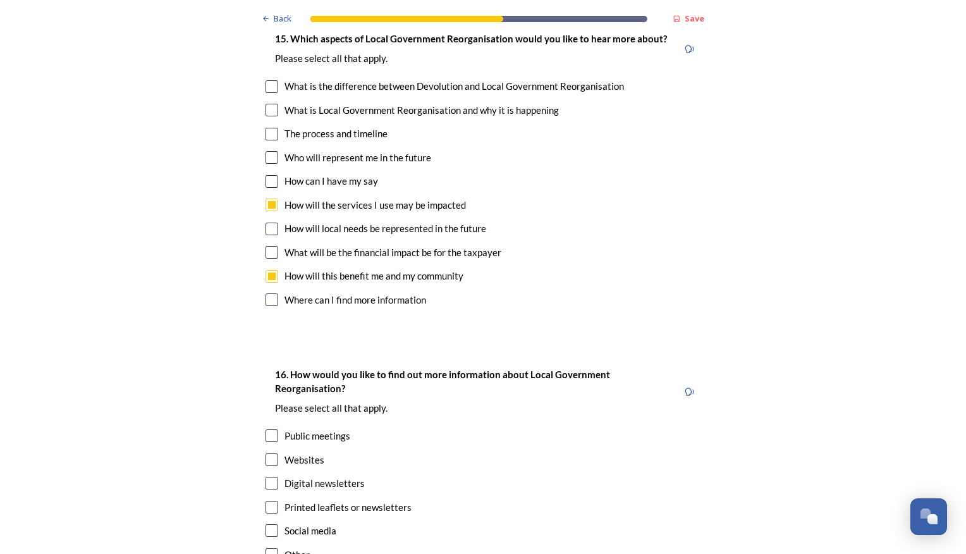
scroll to position [3540, 0]
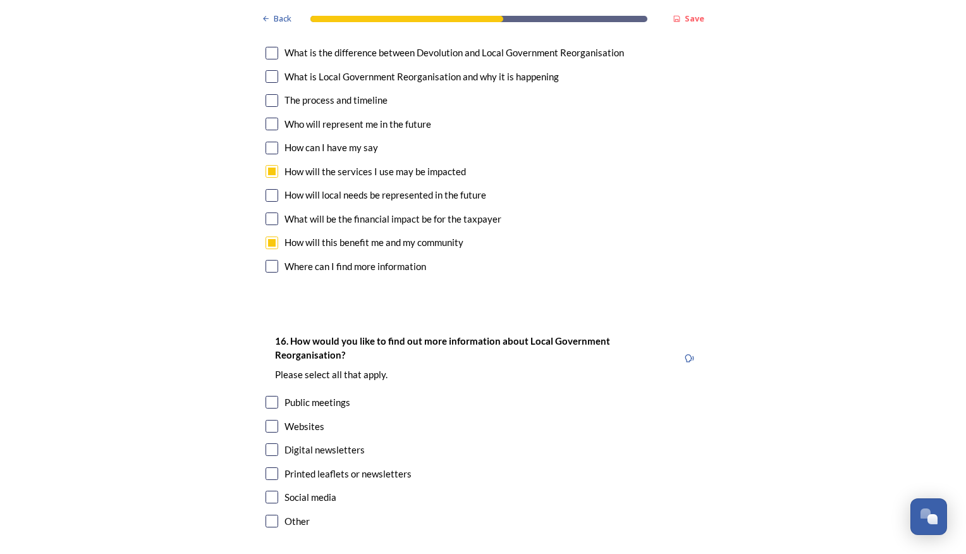
click at [269, 491] on input "checkbox" at bounding box center [272, 497] width 13 height 13
checkbox input "true"
click at [272, 443] on input "checkbox" at bounding box center [272, 449] width 13 height 13
checkbox input "true"
click at [266, 420] on input "checkbox" at bounding box center [272, 426] width 13 height 13
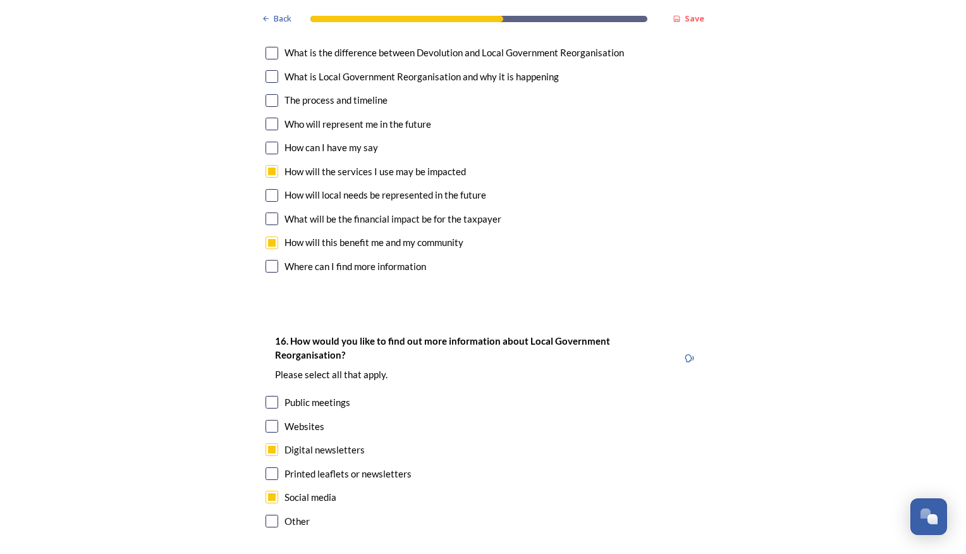
checkbox input "true"
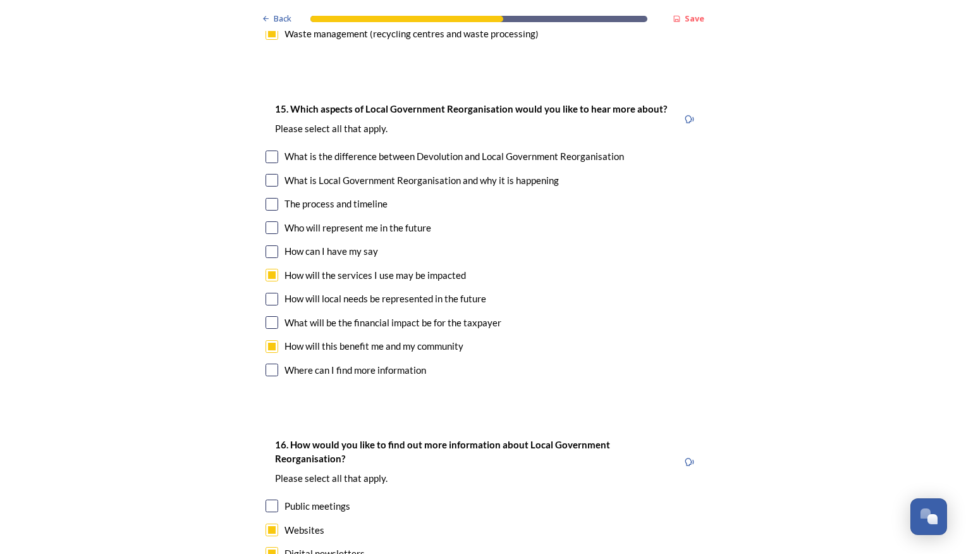
scroll to position [3414, 0]
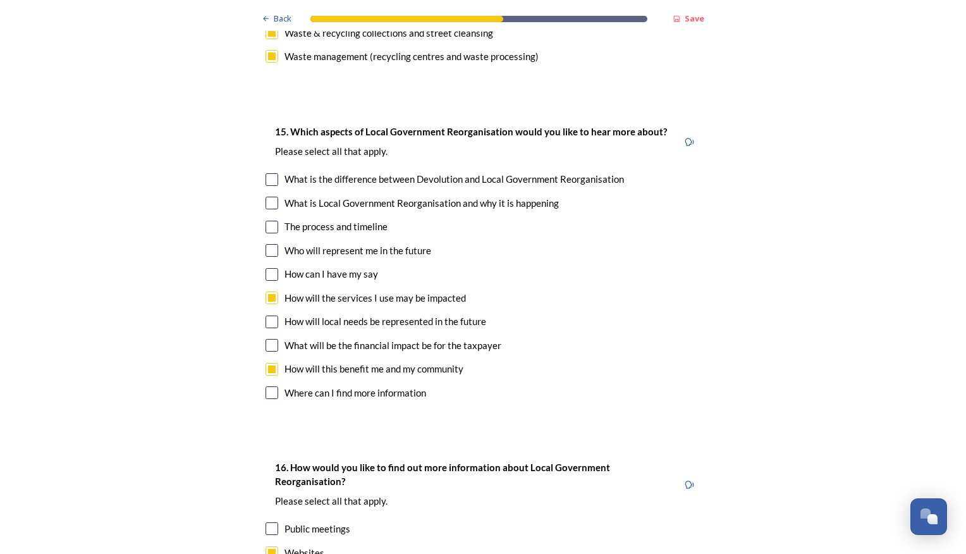
click at [267, 221] on input "checkbox" at bounding box center [272, 227] width 13 height 13
checkbox input "true"
click at [266, 197] on input "checkbox" at bounding box center [272, 203] width 13 height 13
checkbox input "true"
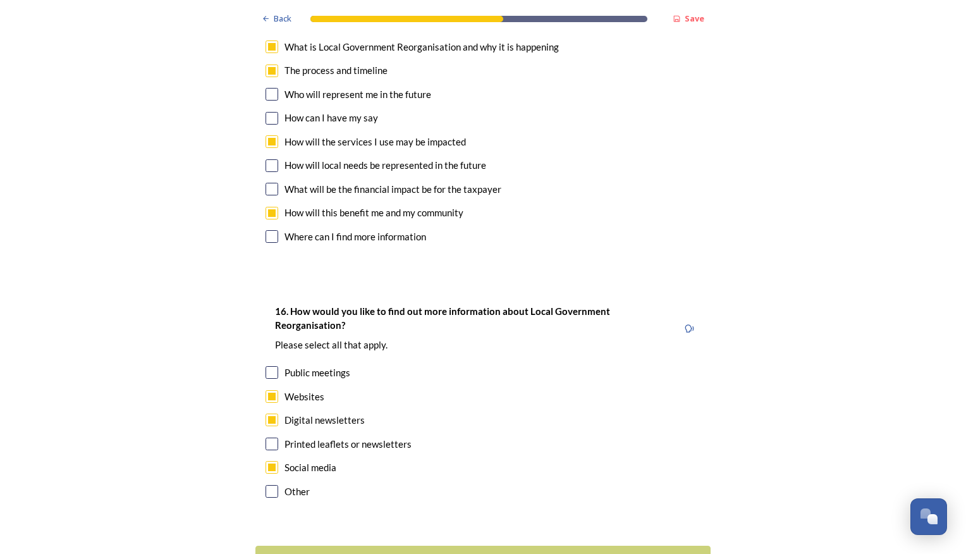
scroll to position [3629, 0]
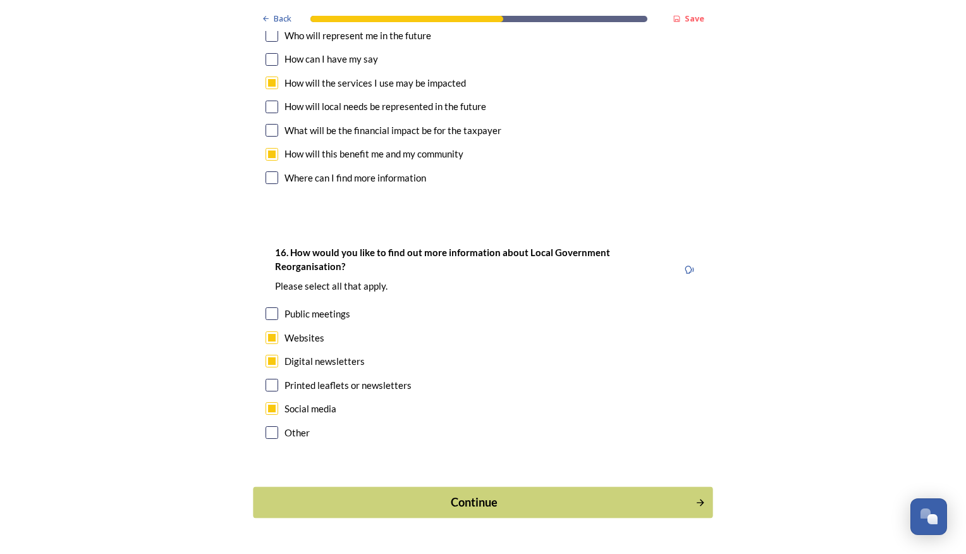
click at [479, 494] on div "Continue" at bounding box center [474, 502] width 428 height 17
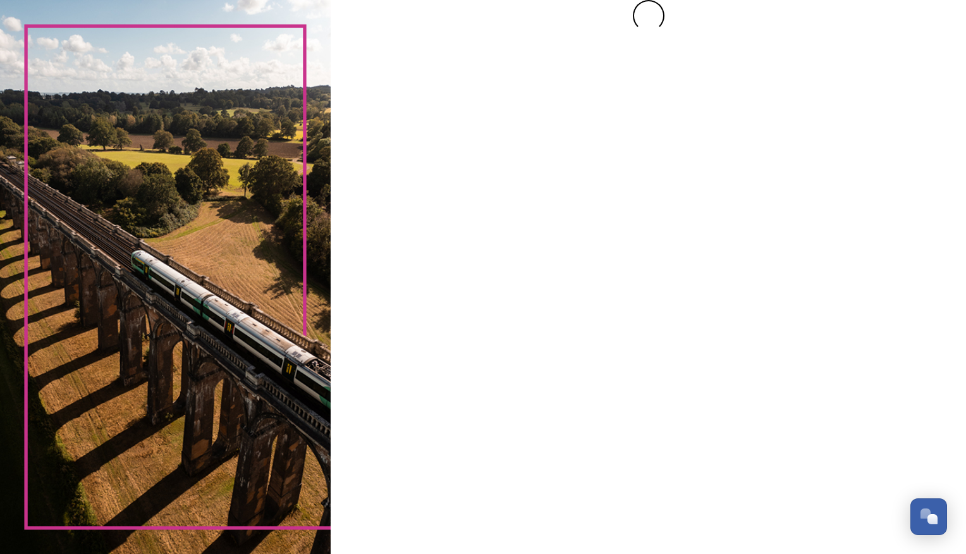
scroll to position [0, 0]
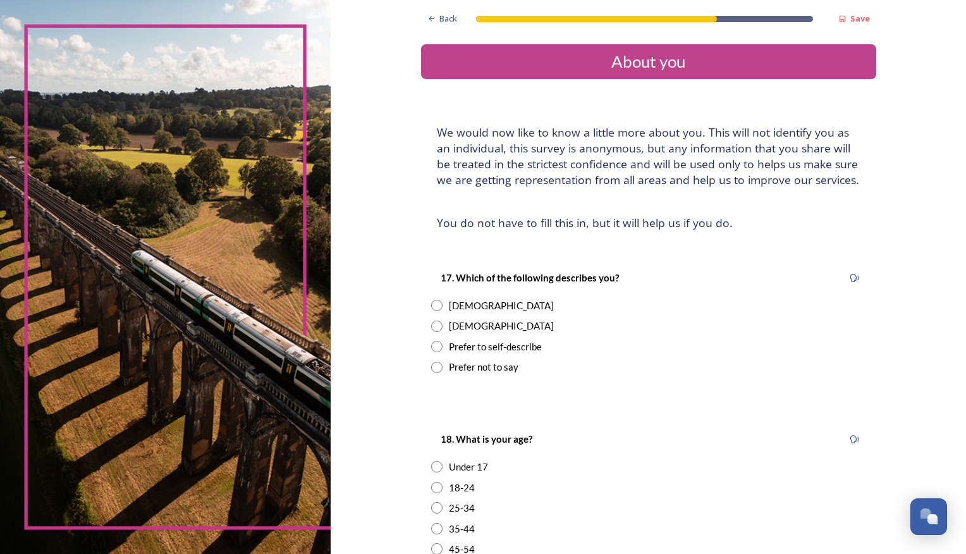
click at [433, 303] on input "radio" at bounding box center [436, 305] width 11 height 11
radio input "true"
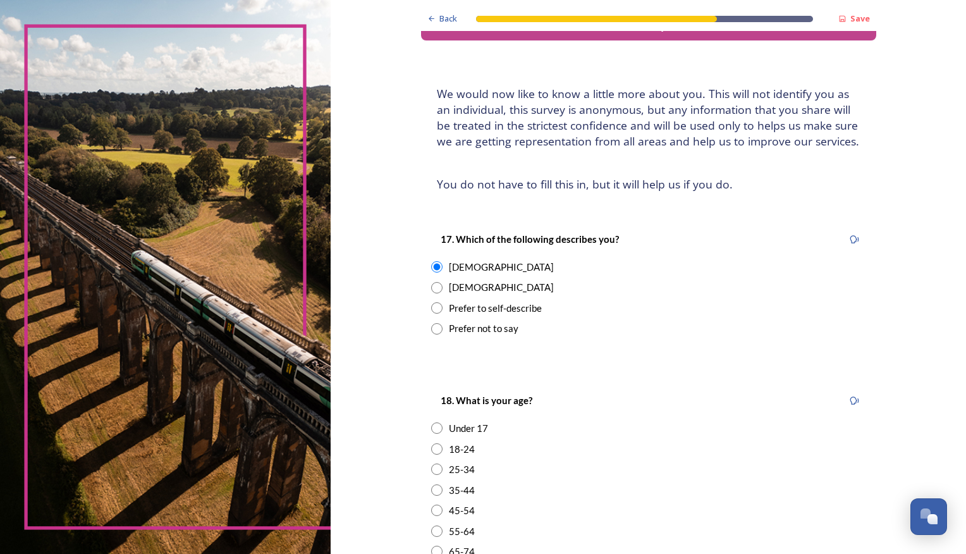
scroll to position [190, 0]
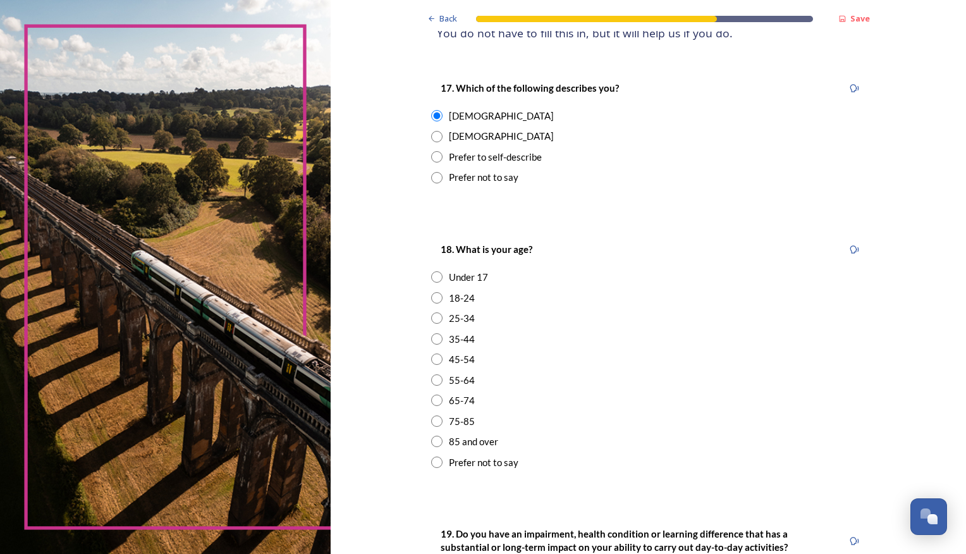
click at [432, 362] on input "radio" at bounding box center [436, 358] width 11 height 11
radio input "true"
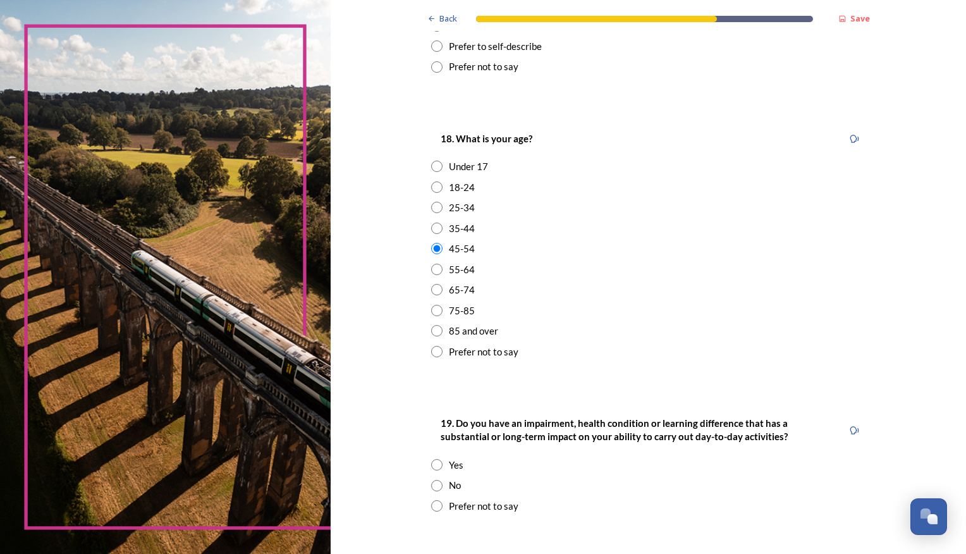
scroll to position [316, 0]
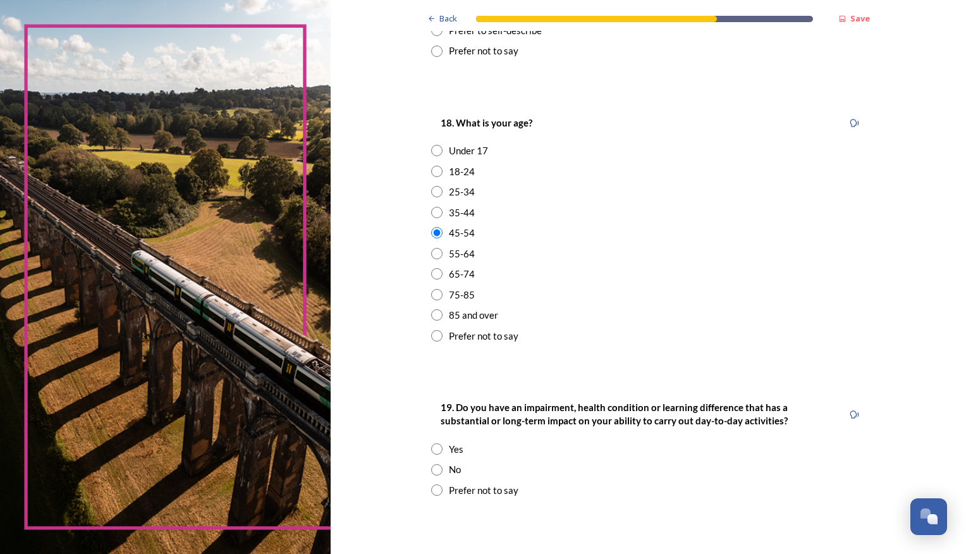
click at [432, 469] on input "radio" at bounding box center [436, 469] width 11 height 11
radio input "true"
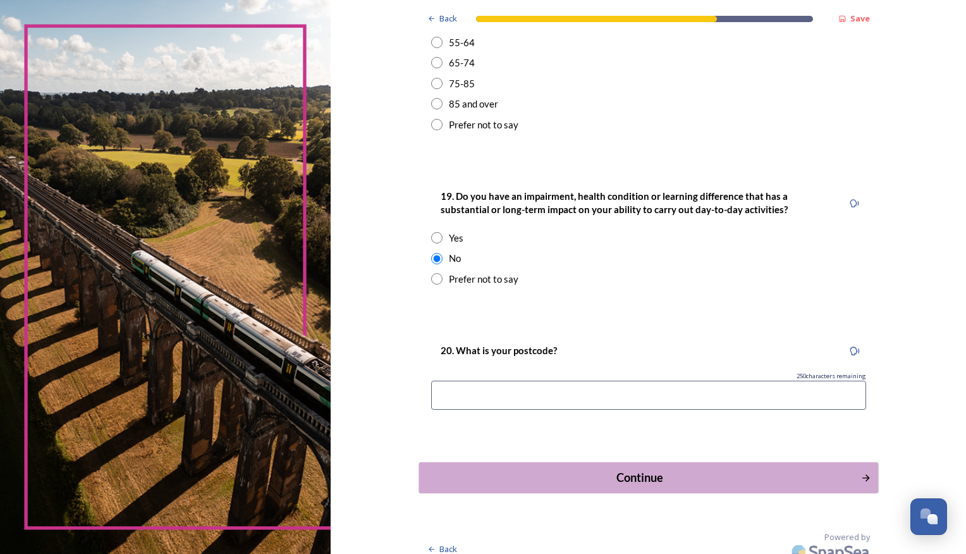
scroll to position [540, 0]
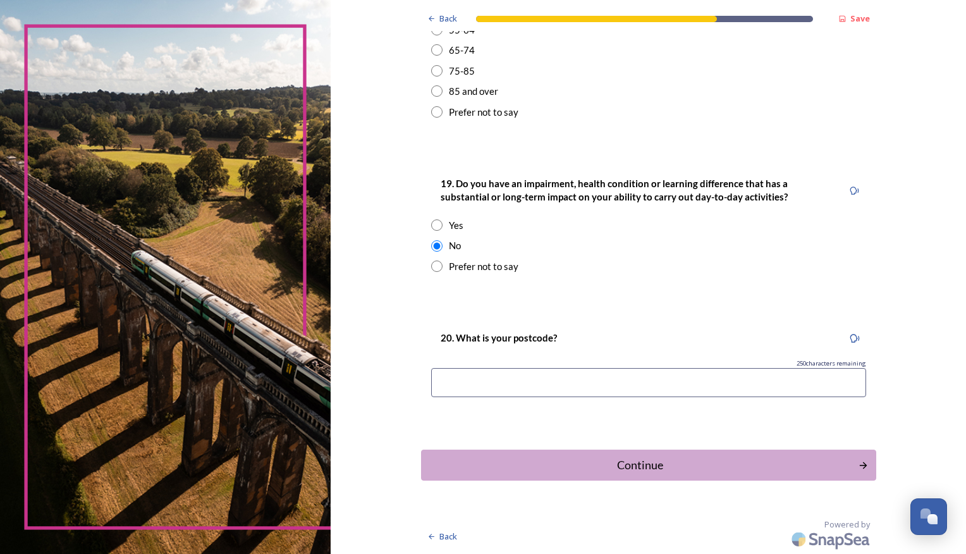
click at [551, 388] on input at bounding box center [648, 382] width 435 height 29
type input "PO180BT"
click at [669, 467] on div "Continue" at bounding box center [639, 464] width 428 height 17
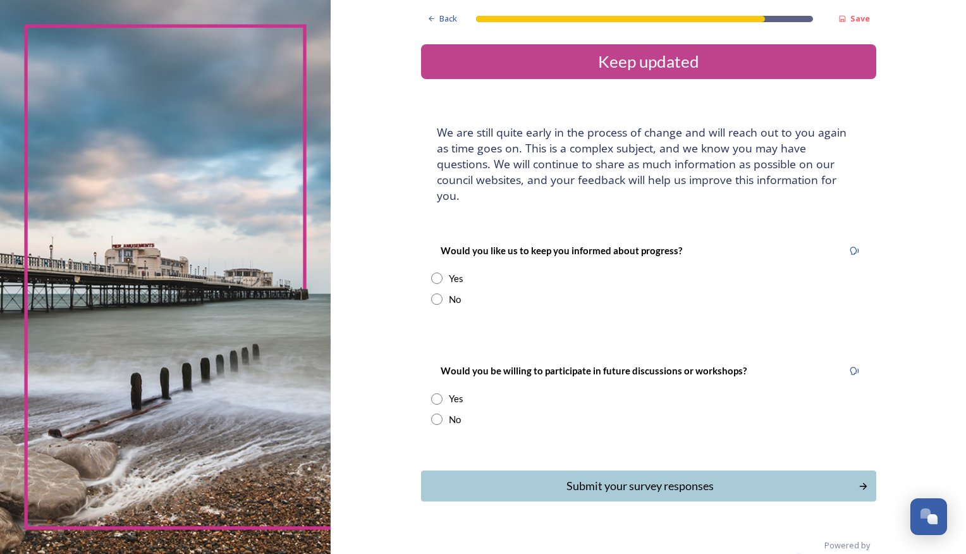
click at [435, 413] on input "radio" at bounding box center [436, 418] width 11 height 11
radio input "true"
click at [432, 293] on input "radio" at bounding box center [436, 298] width 11 height 11
radio input "true"
click at [614, 477] on div "Submit your survey responses" at bounding box center [639, 485] width 428 height 17
